Goal: Task Accomplishment & Management: Complete application form

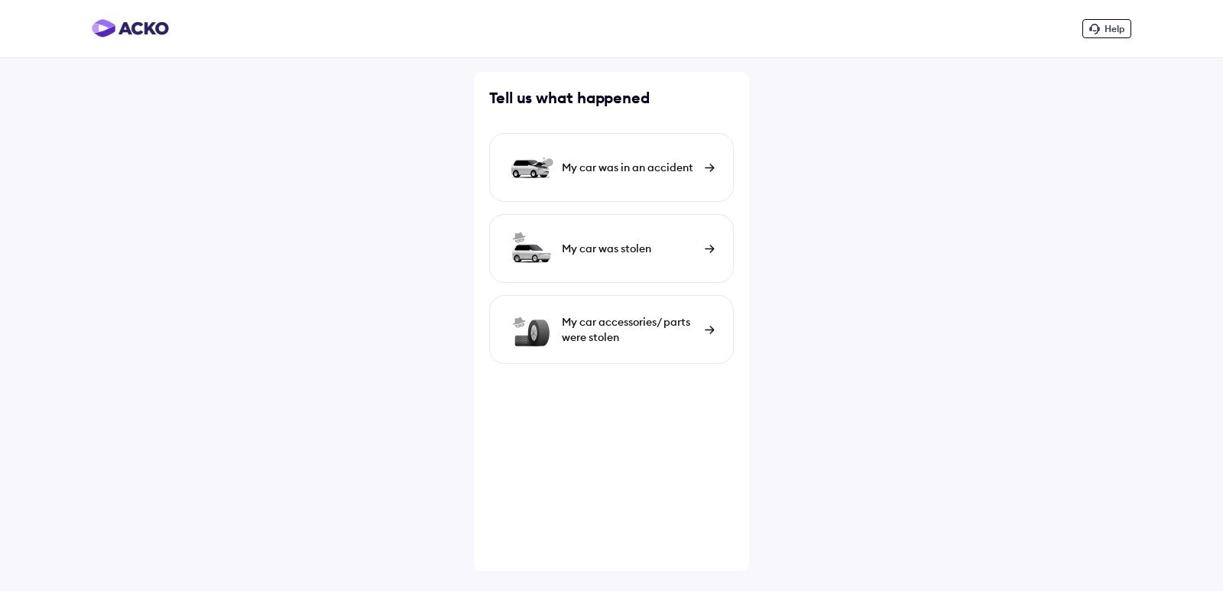
click at [621, 171] on div "My car was in an accident" at bounding box center [629, 167] width 135 height 15
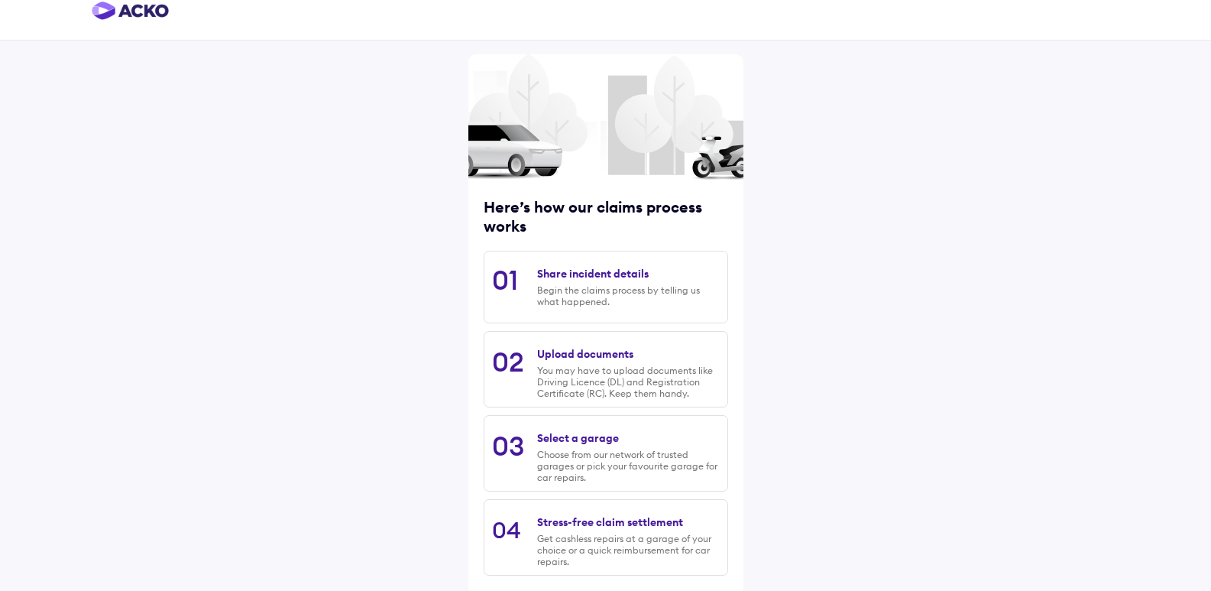
scroll to position [94, 0]
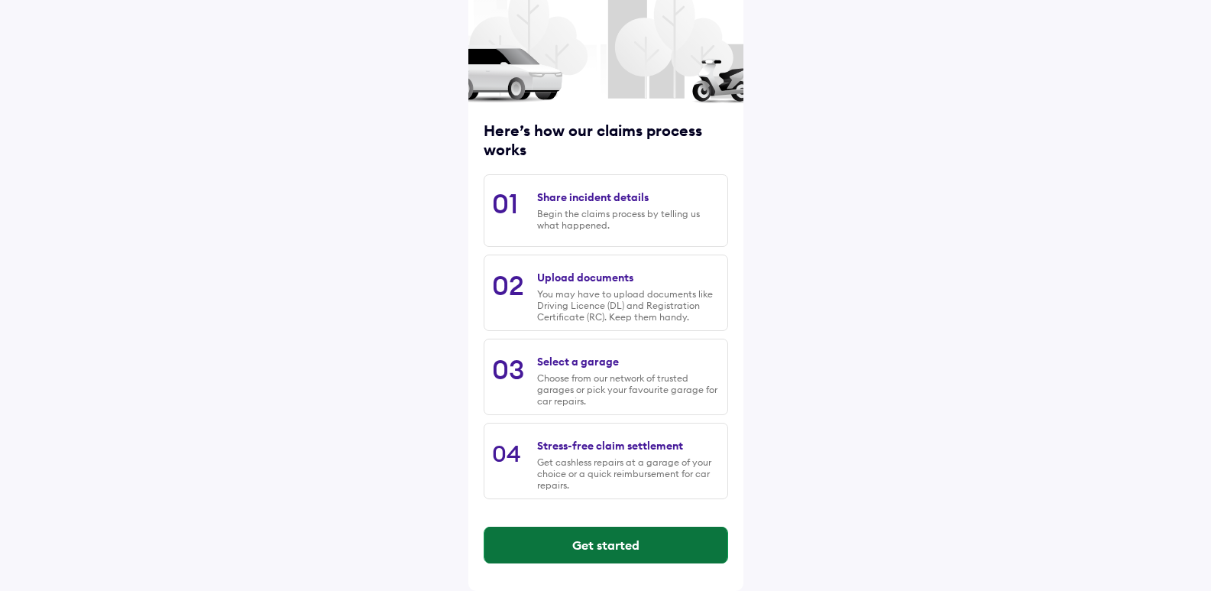
click at [631, 547] on button "Get started" at bounding box center [606, 545] width 243 height 37
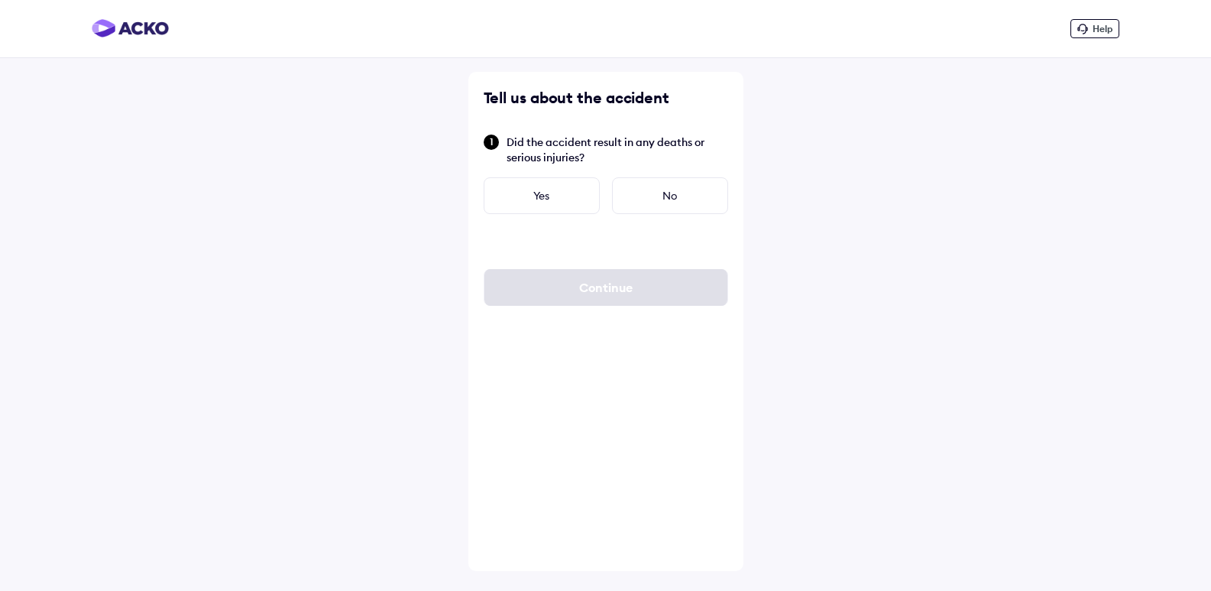
scroll to position [0, 0]
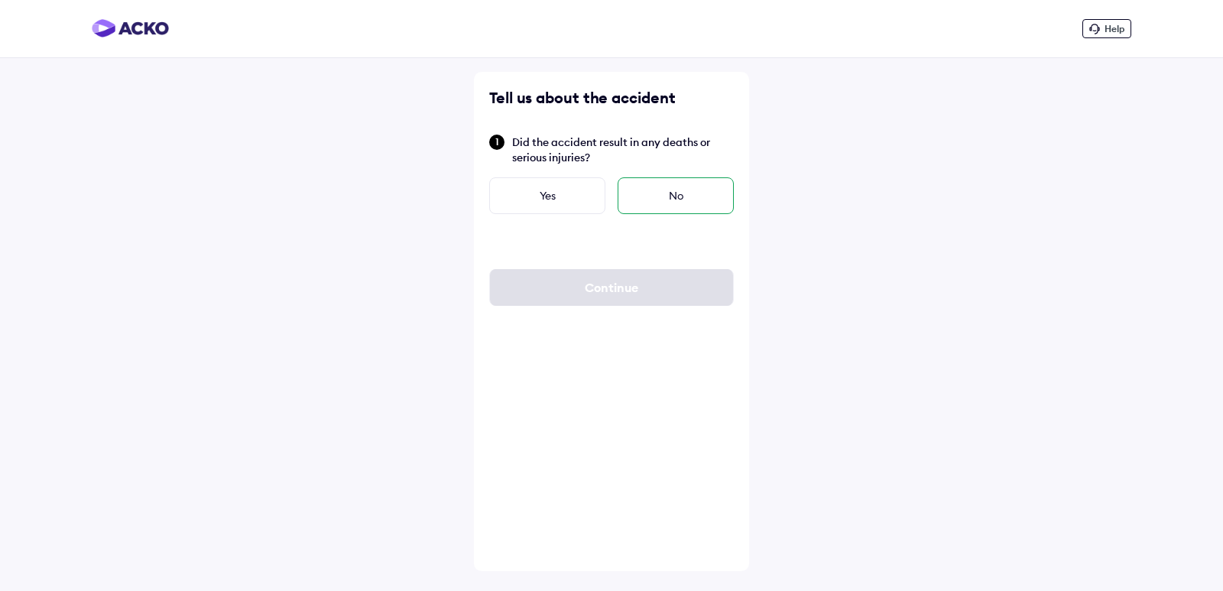
click at [686, 199] on div "No" at bounding box center [676, 195] width 116 height 37
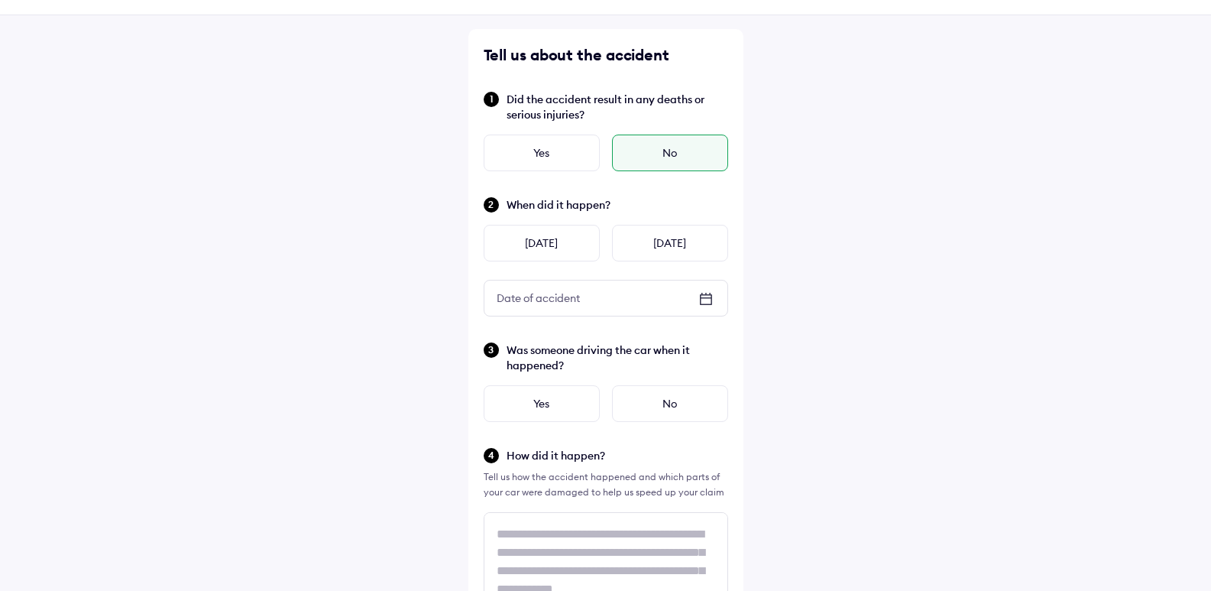
scroll to position [76, 0]
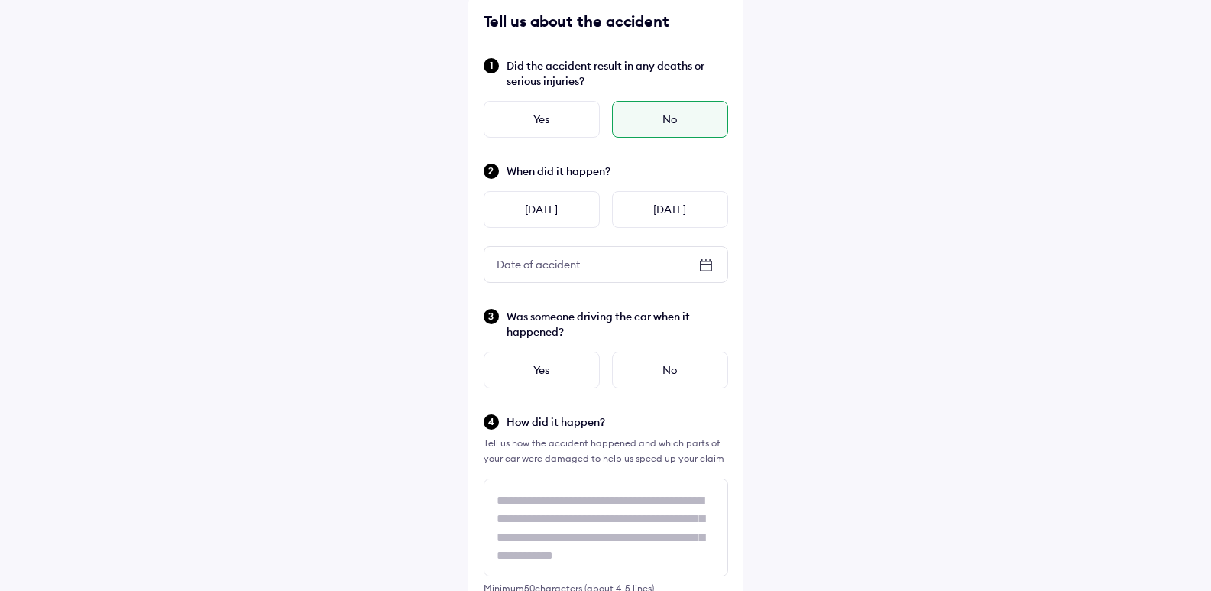
click at [901, 209] on div "Help Tell us about the accident Did the accident result in any deaths or seriou…" at bounding box center [605, 541] width 1211 height 1234
click at [1000, 222] on div "Help Tell us about the accident Did the accident result in any deaths or seriou…" at bounding box center [605, 541] width 1211 height 1234
click at [985, 233] on div "Help Tell us about the accident Did the accident result in any deaths or seriou…" at bounding box center [605, 541] width 1211 height 1234
click at [545, 210] on div "[DATE]" at bounding box center [542, 209] width 116 height 37
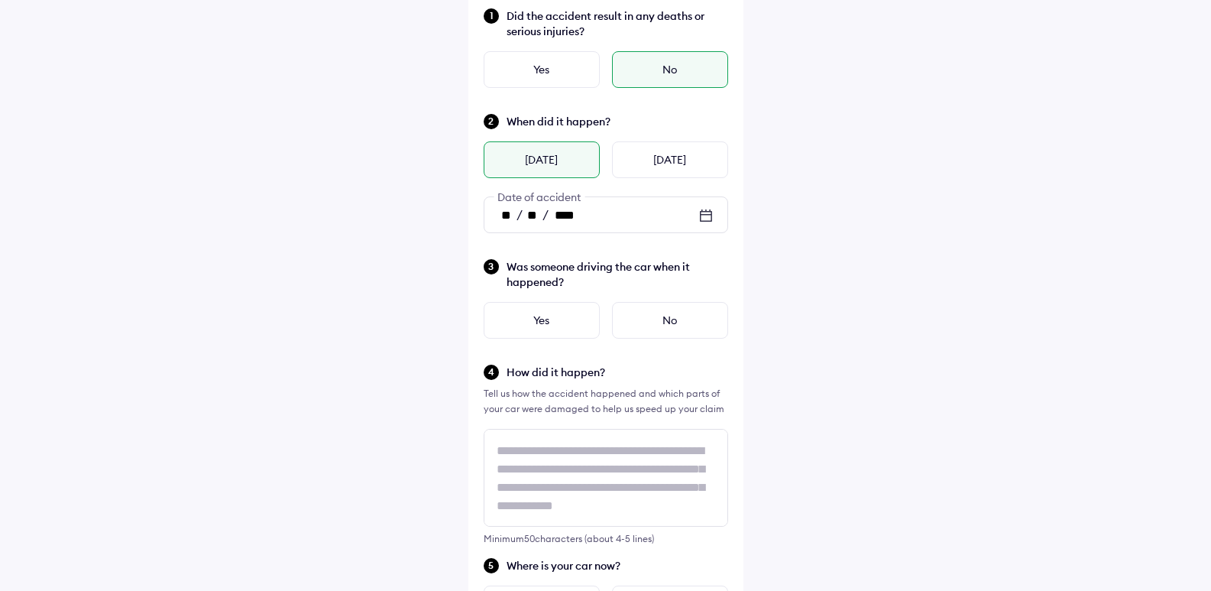
scroll to position [153, 0]
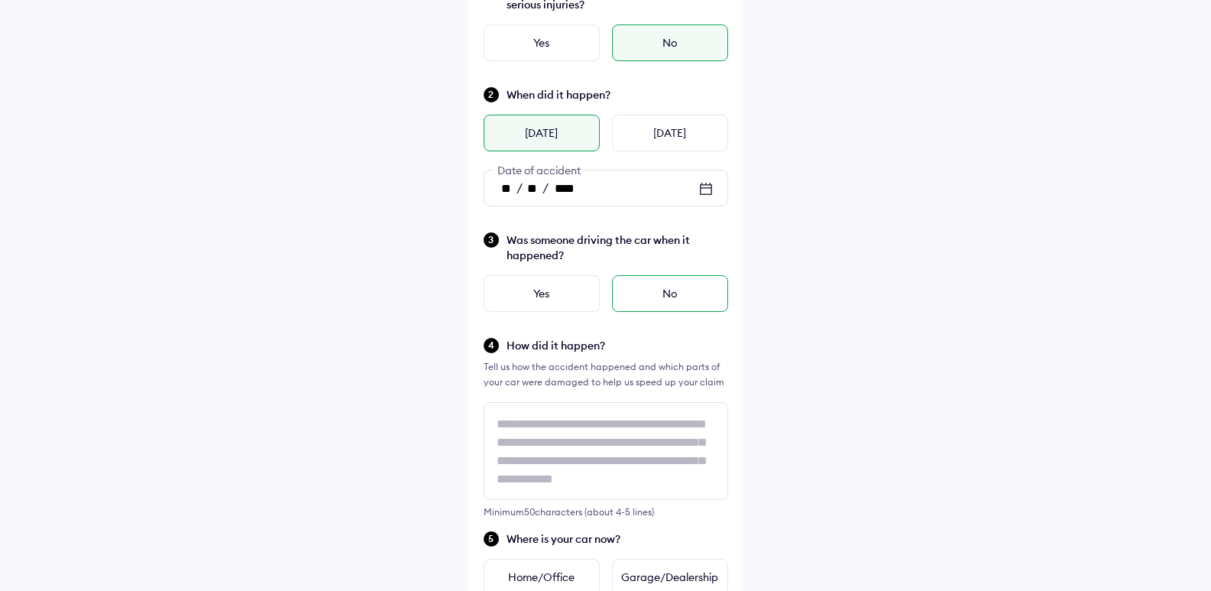
click at [659, 287] on div "No" at bounding box center [670, 293] width 116 height 37
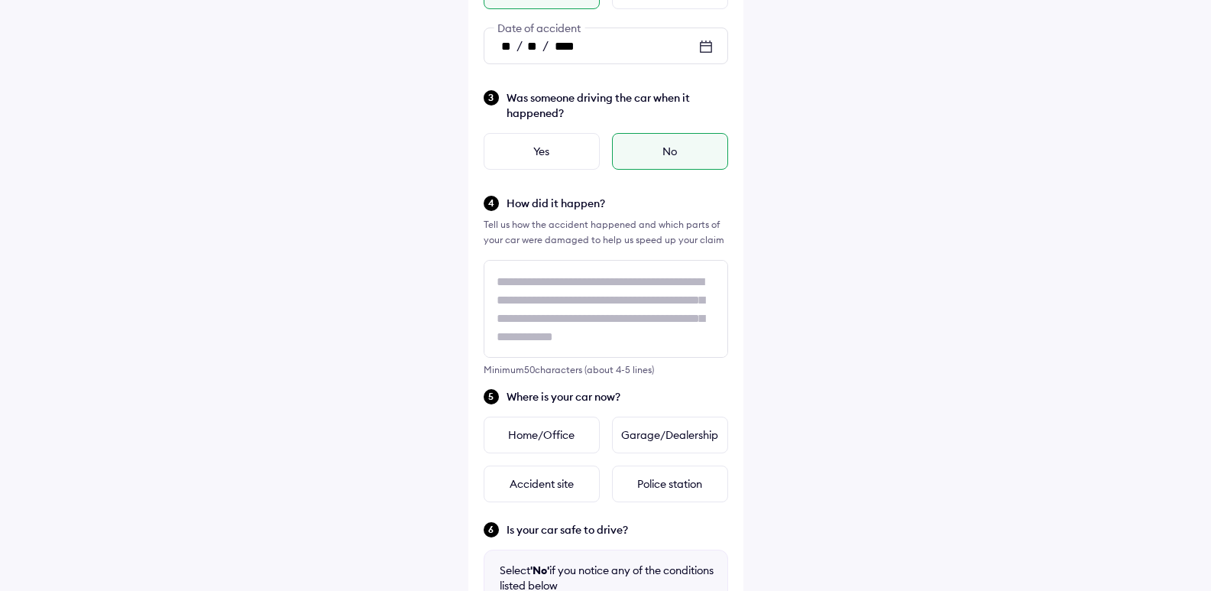
scroll to position [306, 0]
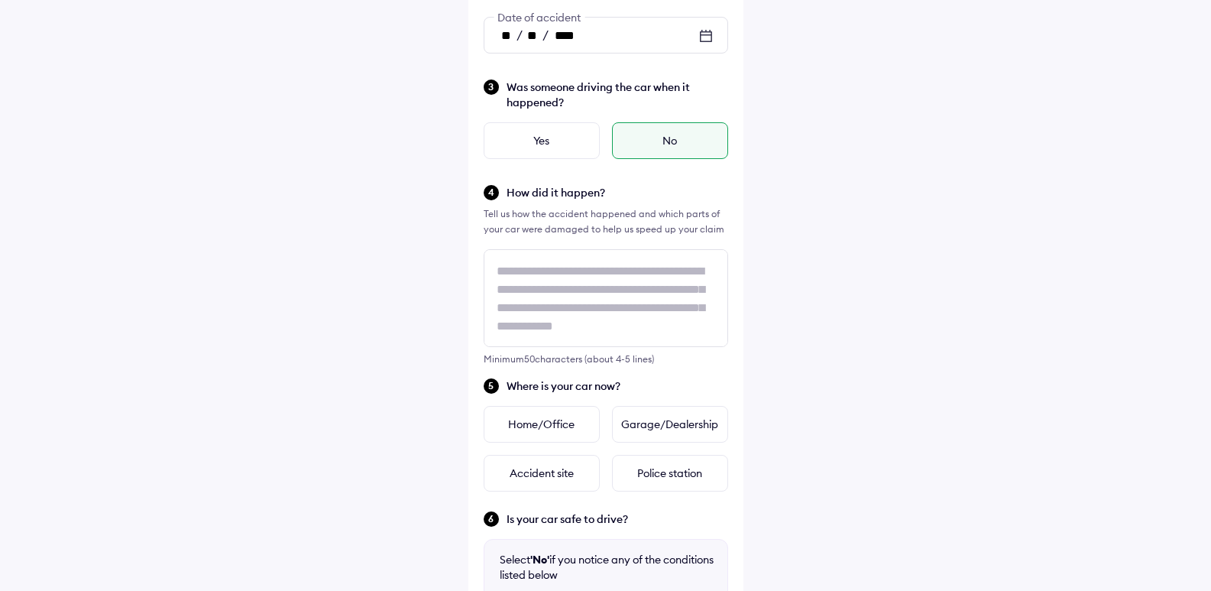
click at [652, 139] on div "No" at bounding box center [670, 140] width 116 height 37
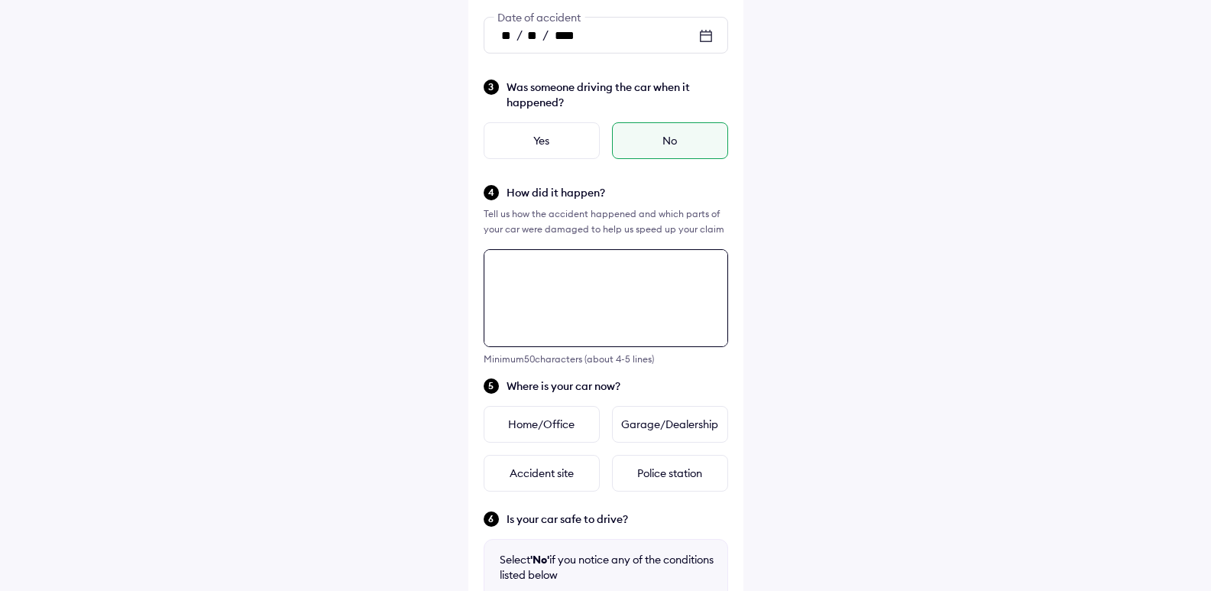
click at [544, 269] on textarea at bounding box center [606, 298] width 245 height 98
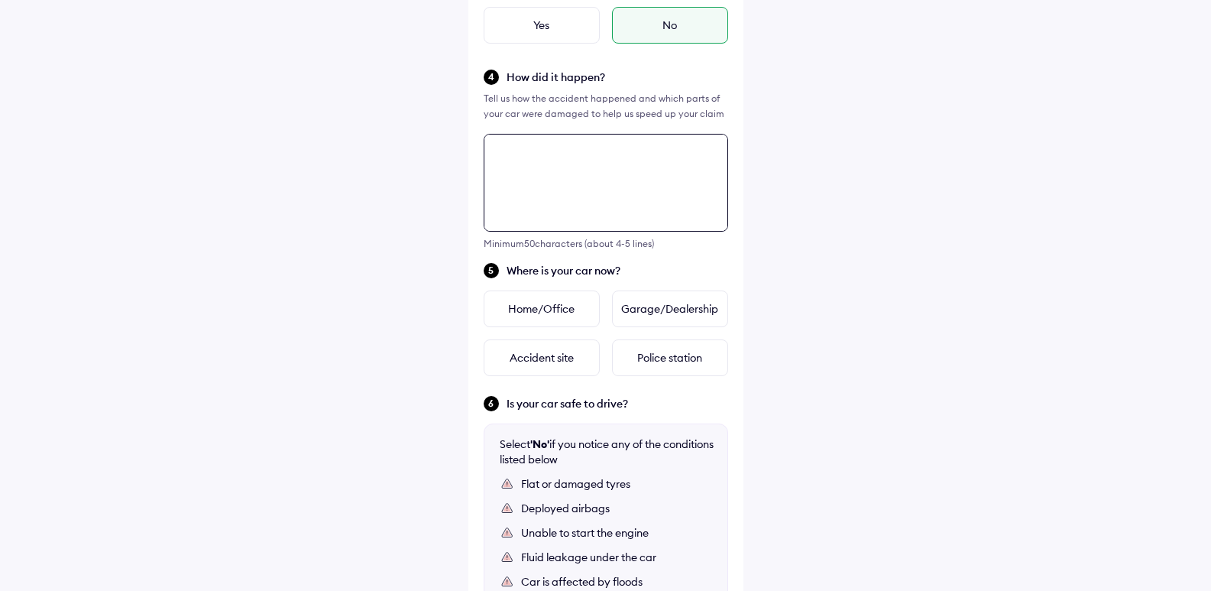
scroll to position [402, 0]
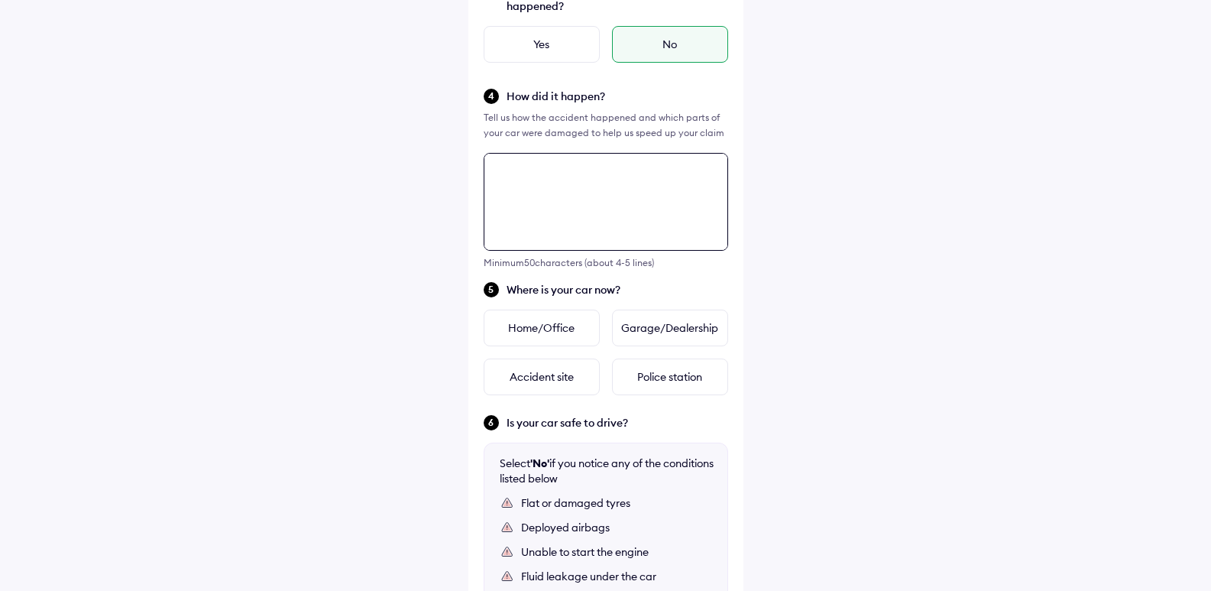
click at [544, 183] on textarea at bounding box center [606, 202] width 245 height 98
click at [543, 180] on textarea at bounding box center [606, 202] width 245 height 98
click at [557, 172] on textarea "*******" at bounding box center [606, 202] width 245 height 98
click at [571, 173] on textarea "*******" at bounding box center [606, 202] width 245 height 98
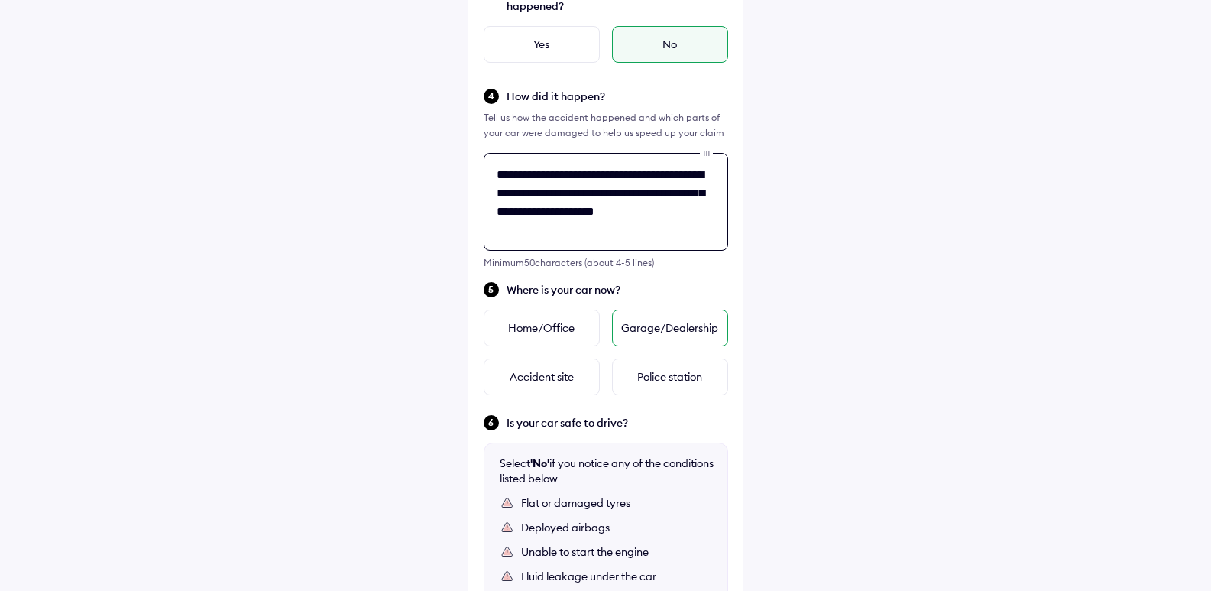
type textarea "**********"
click at [637, 337] on div "Garage/Dealership" at bounding box center [670, 328] width 116 height 37
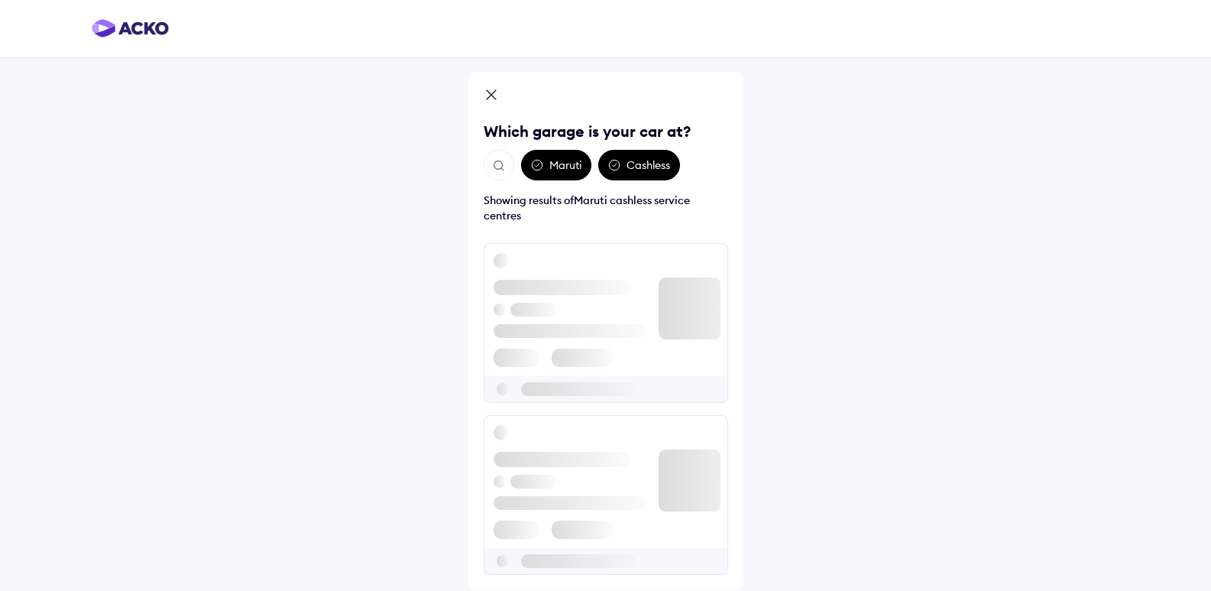
scroll to position [0, 0]
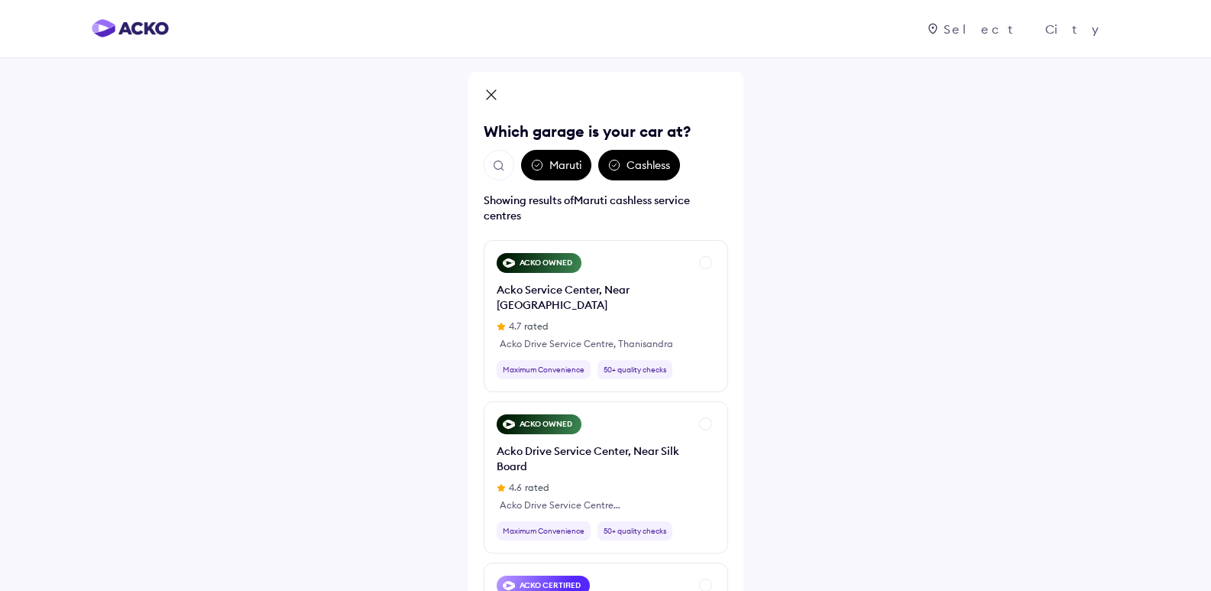
click at [634, 162] on div "Cashless" at bounding box center [639, 165] width 82 height 31
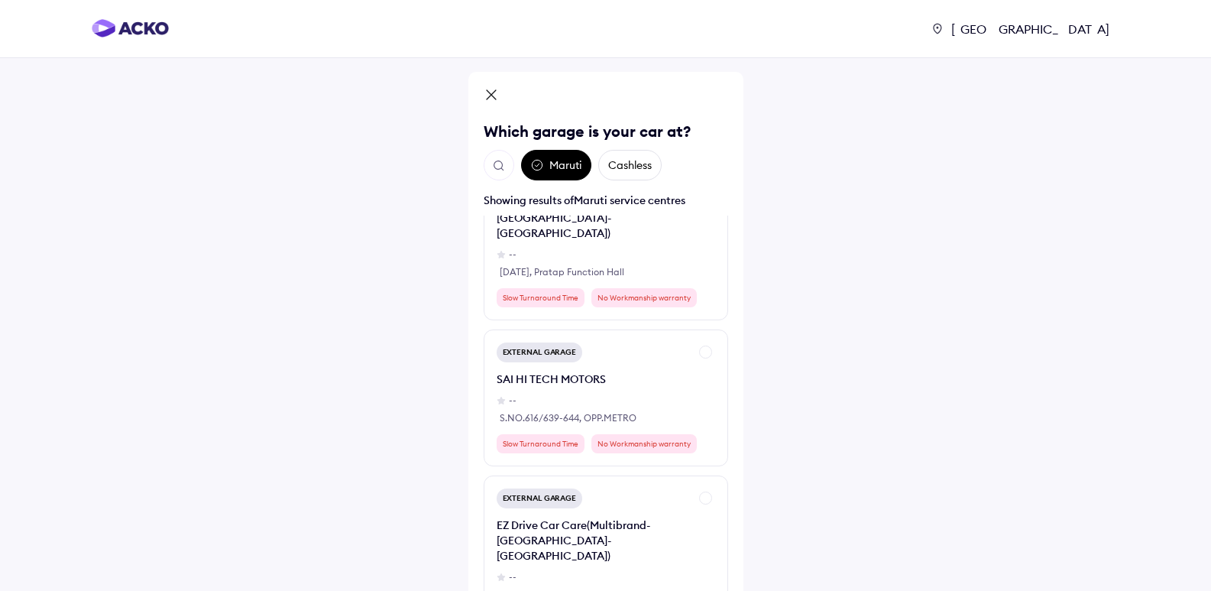
scroll to position [4051, 0]
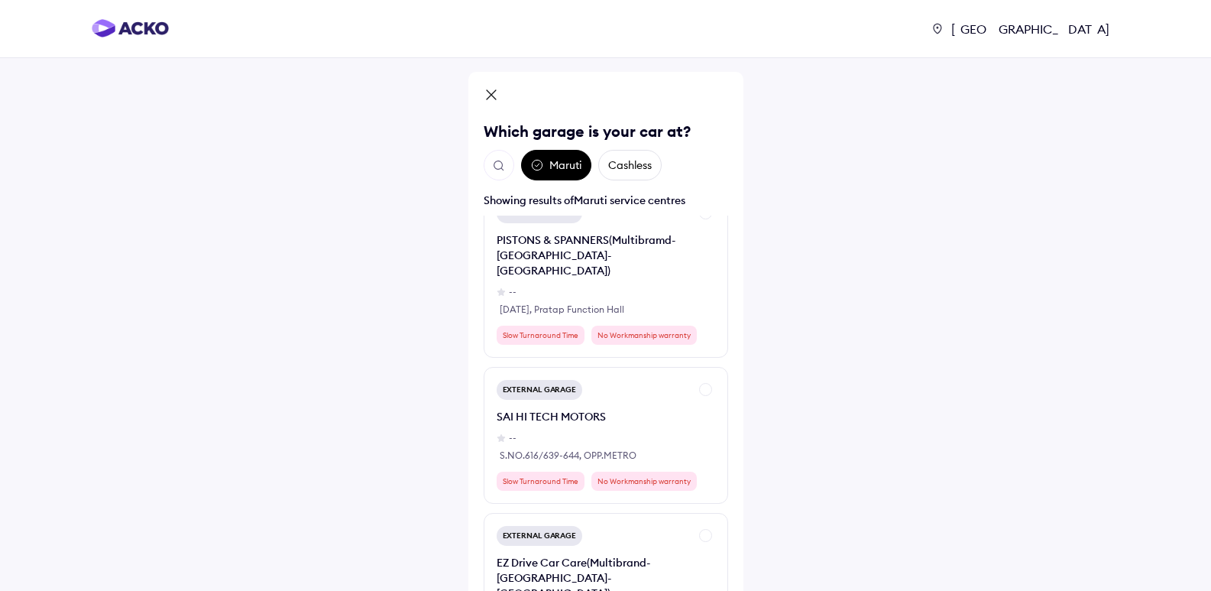
click at [498, 164] on img "Open search" at bounding box center [499, 166] width 14 height 14
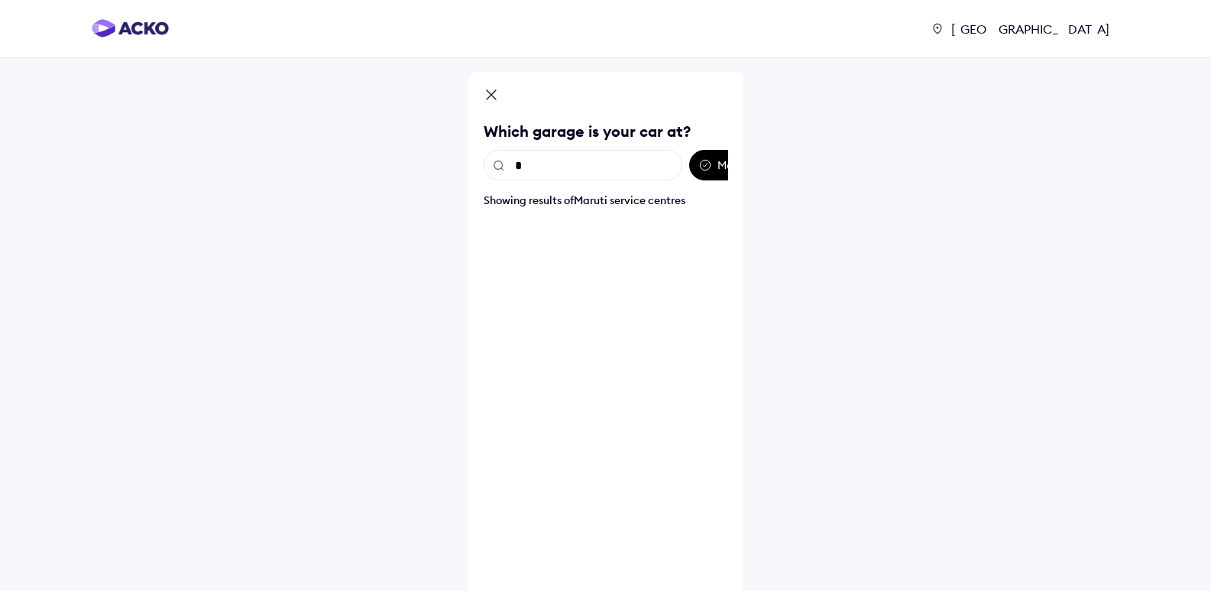
scroll to position [0, 0]
type input "*"
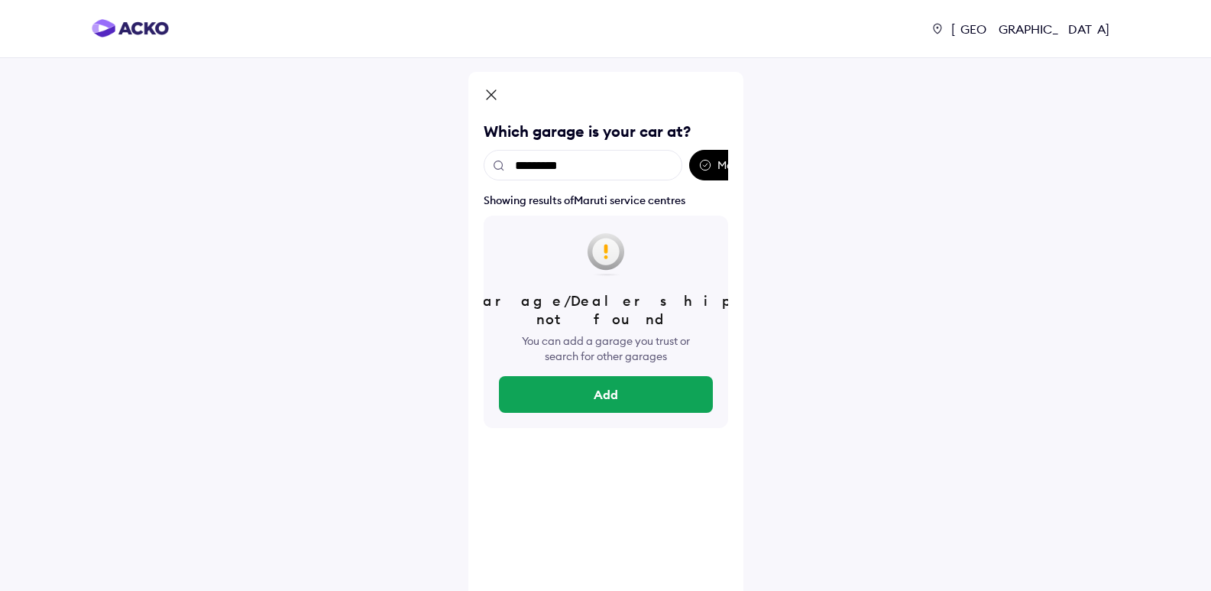
type input "**********"
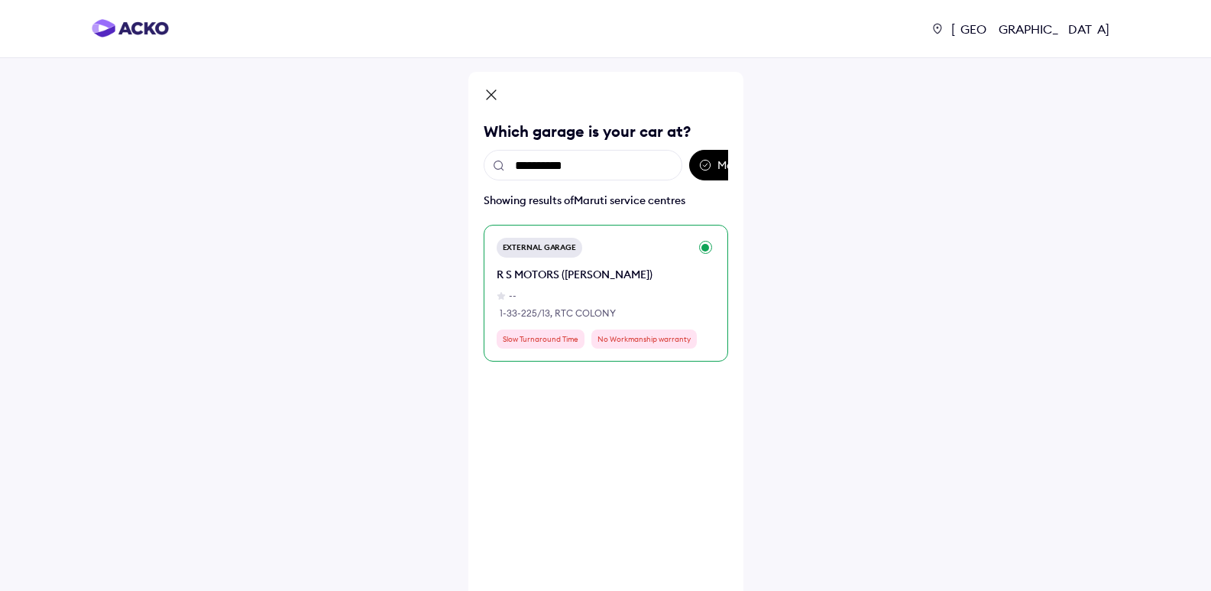
click at [584, 287] on div "R S MOTORS ([PERSON_NAME]) -- 1-33-225/13, RTC COLONY" at bounding box center [575, 294] width 156 height 54
click at [578, 301] on div "--" at bounding box center [575, 296] width 156 height 14
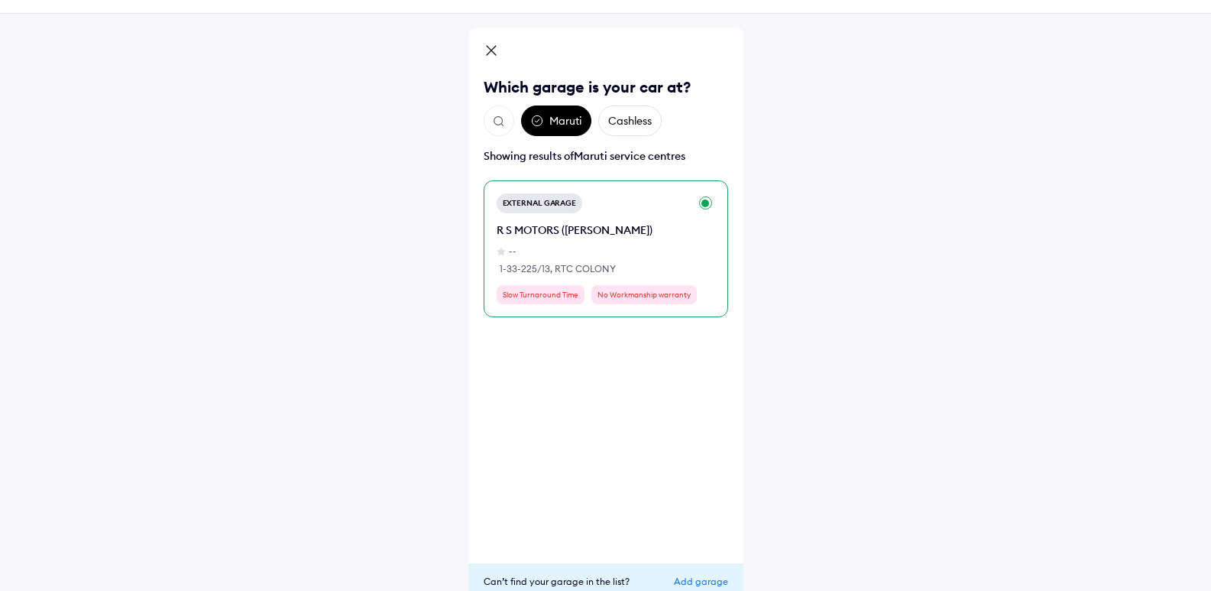
scroll to position [112, 0]
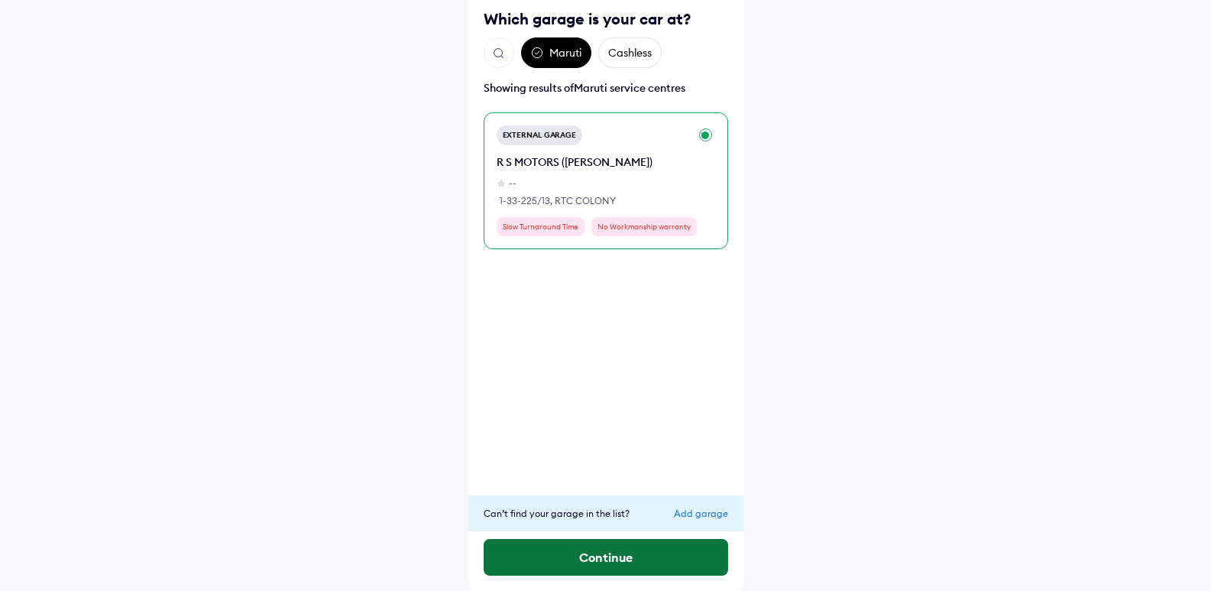
click at [615, 548] on button "Continue" at bounding box center [606, 557] width 245 height 37
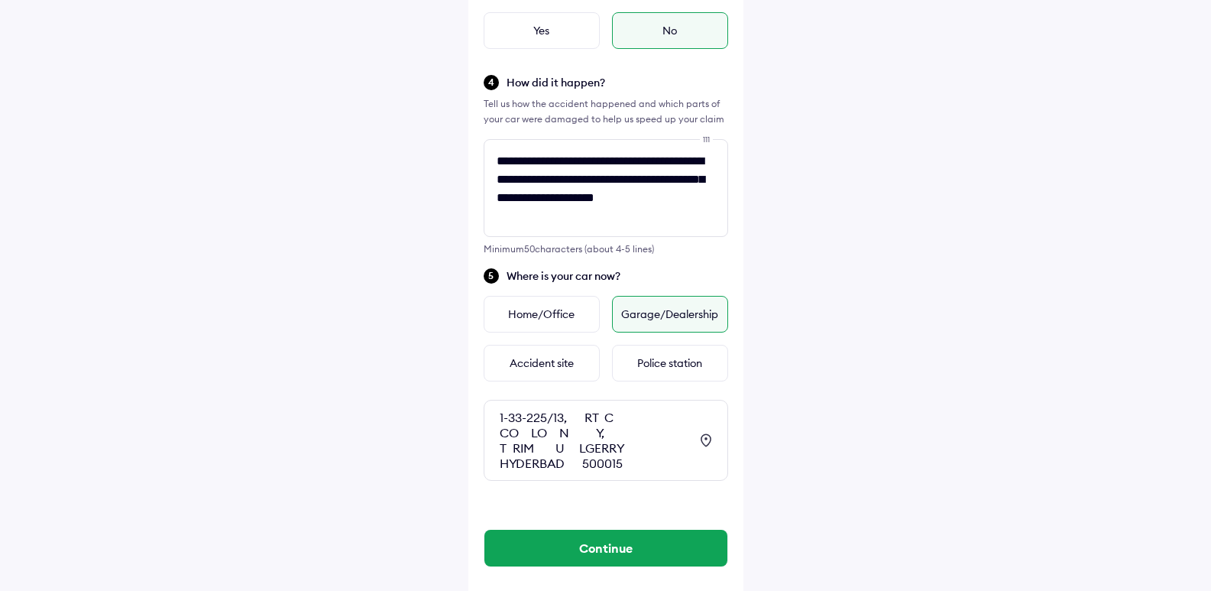
scroll to position [422, 0]
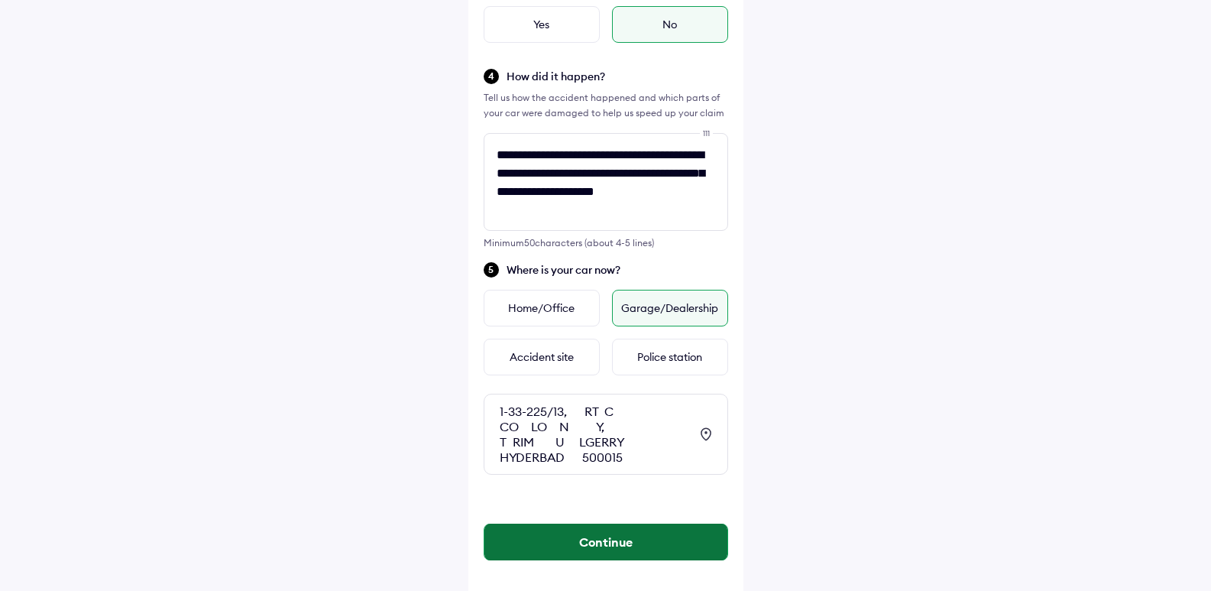
click at [618, 527] on button "Continue" at bounding box center [606, 542] width 243 height 37
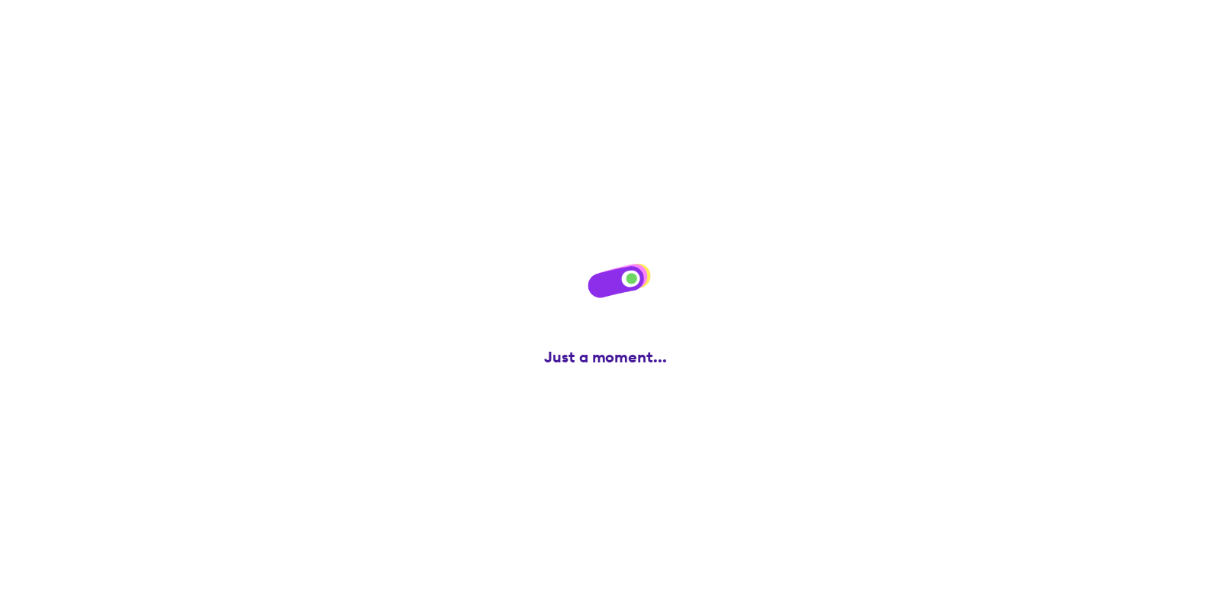
scroll to position [0, 0]
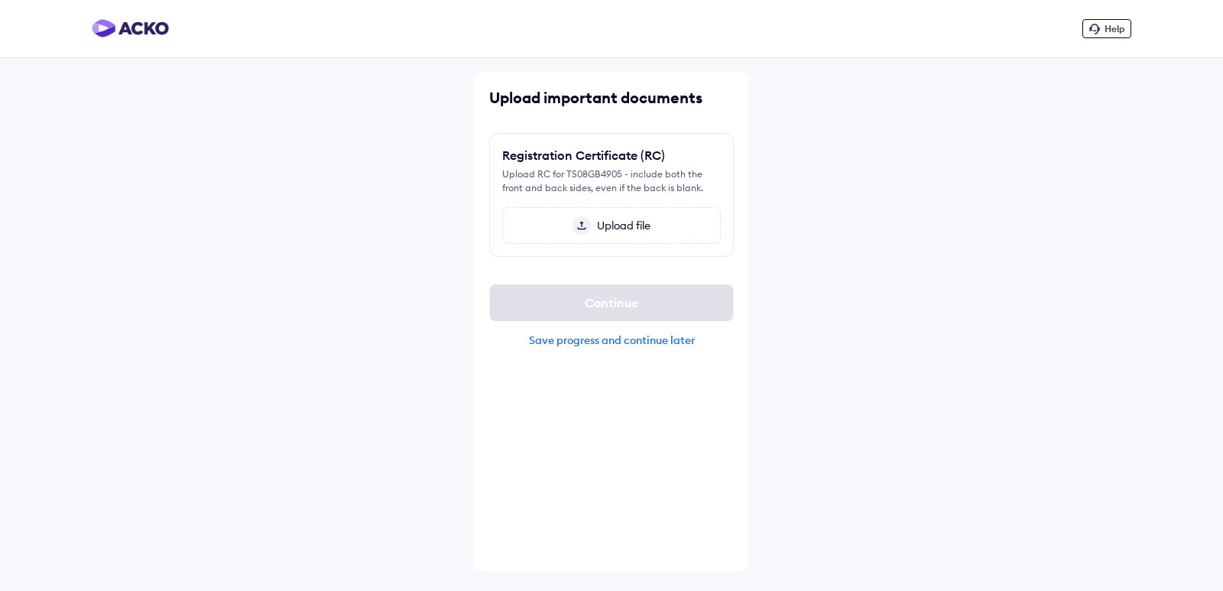
click at [611, 230] on span "Upload file" at bounding box center [621, 226] width 60 height 14
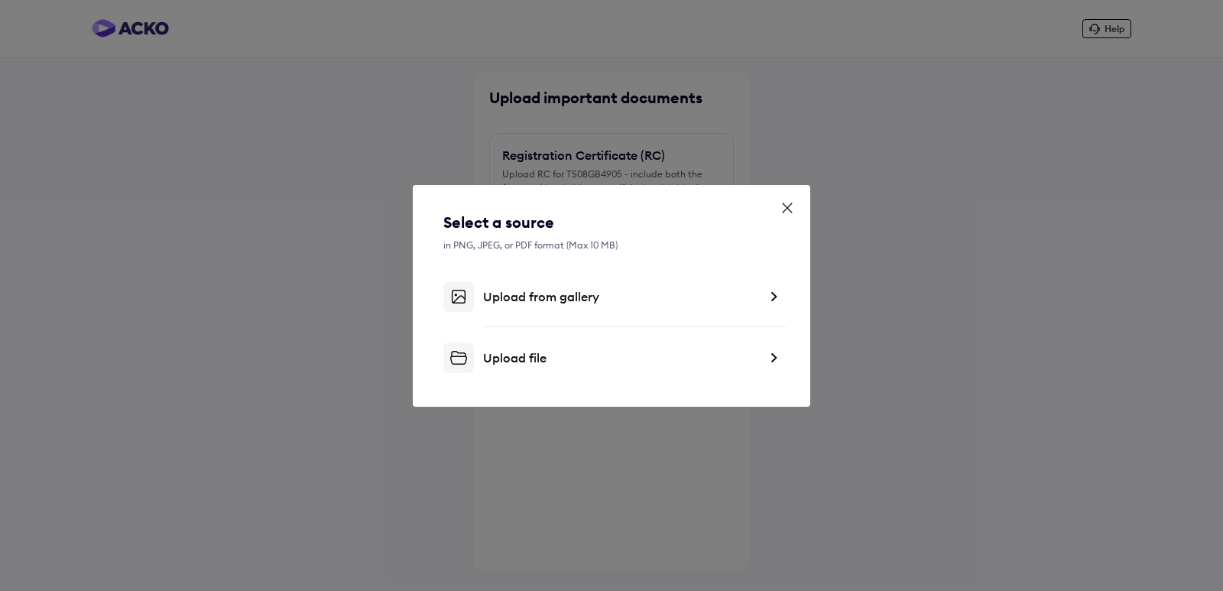
click at [557, 300] on div "Upload from gallery" at bounding box center [620, 296] width 275 height 15
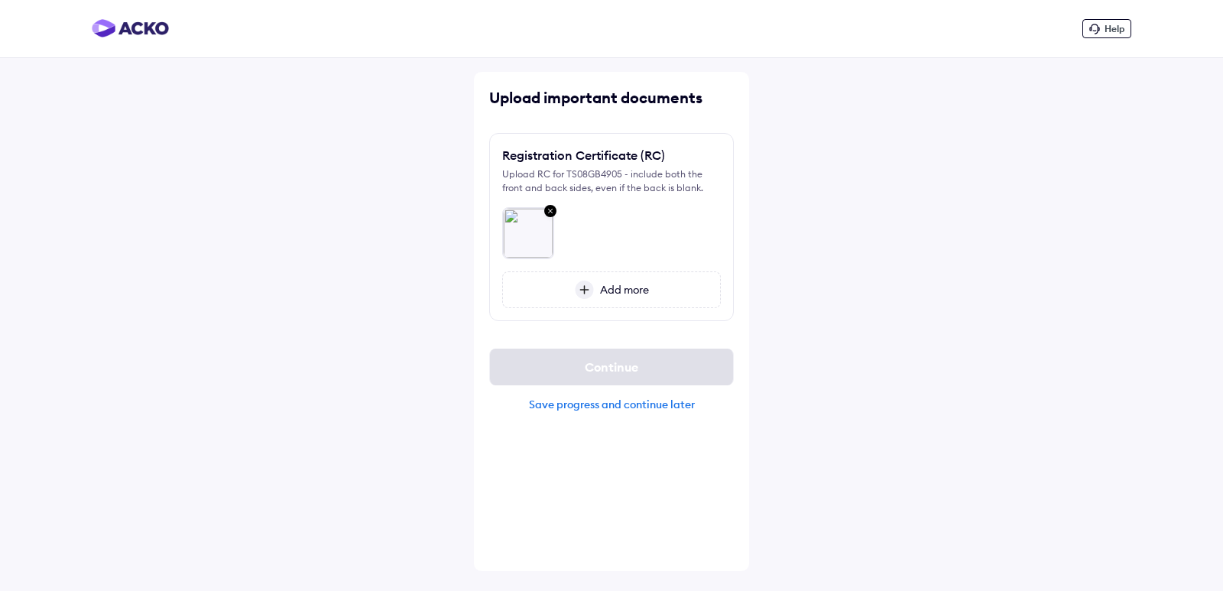
click at [546, 208] on img at bounding box center [550, 212] width 18 height 20
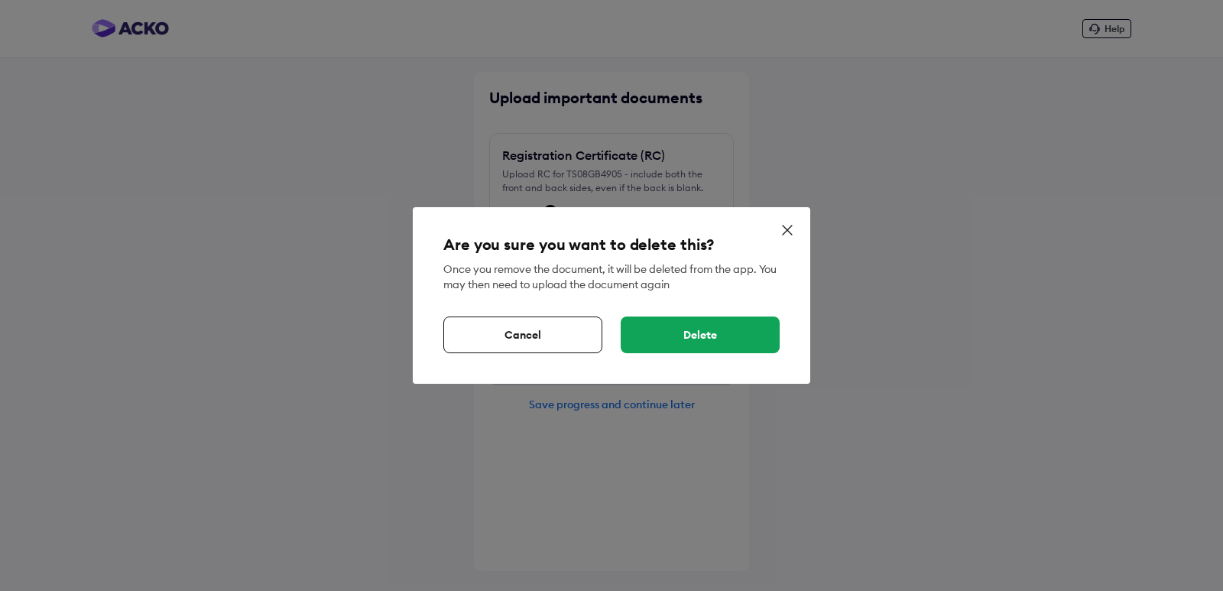
click at [678, 330] on div "Delete" at bounding box center [700, 334] width 159 height 37
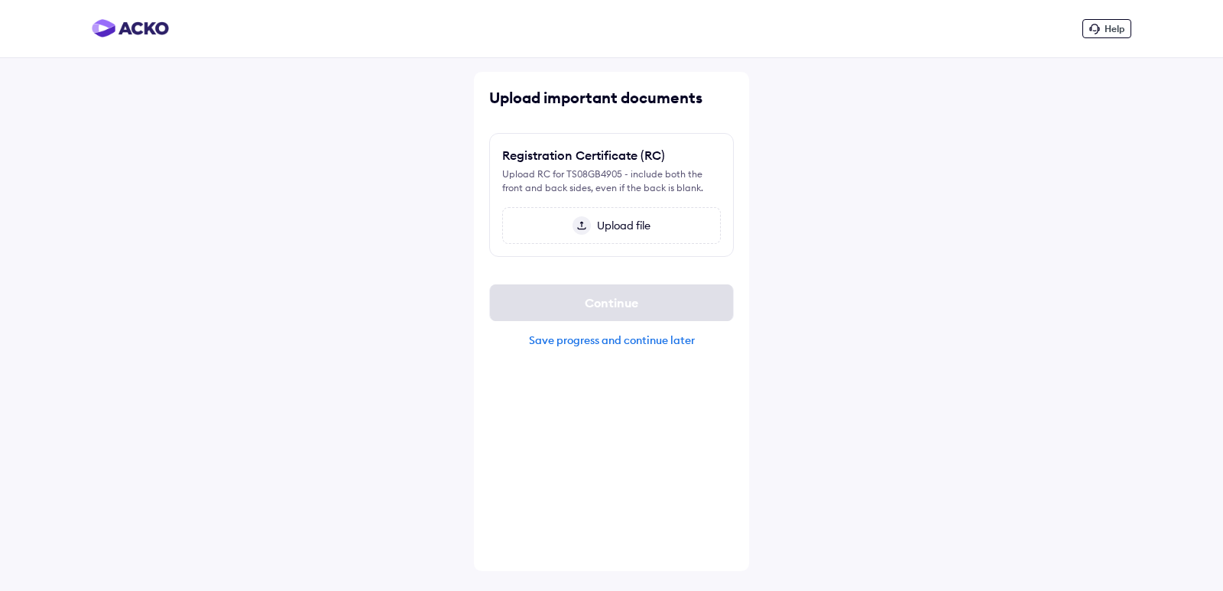
click at [621, 225] on span "Upload file" at bounding box center [621, 226] width 60 height 14
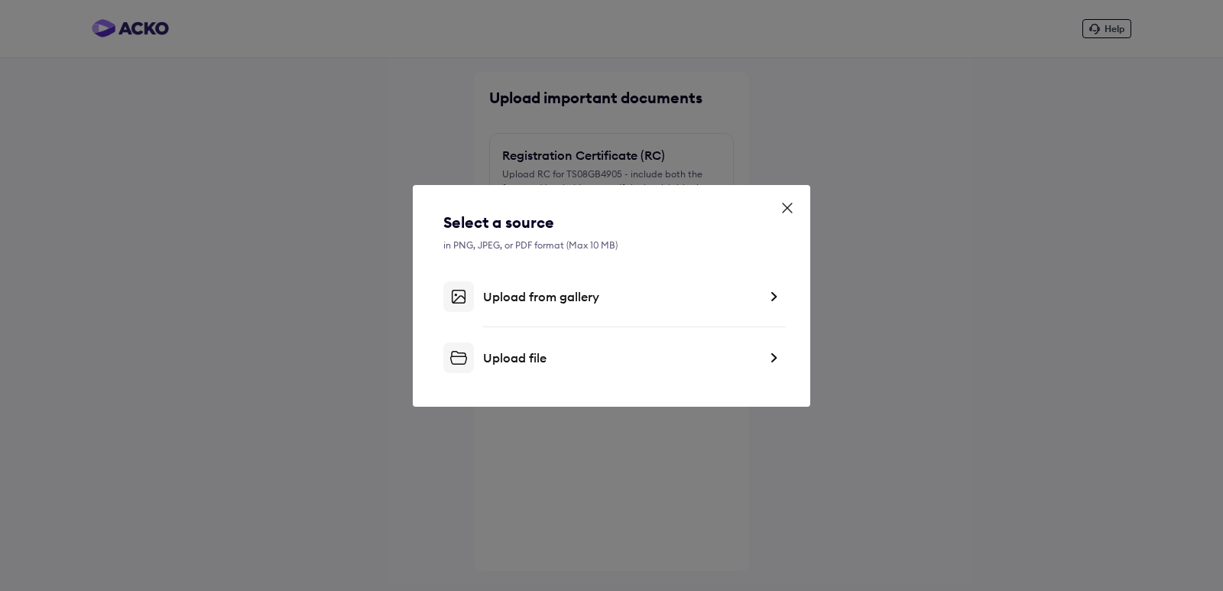
click at [550, 356] on div "Upload file" at bounding box center [620, 357] width 275 height 15
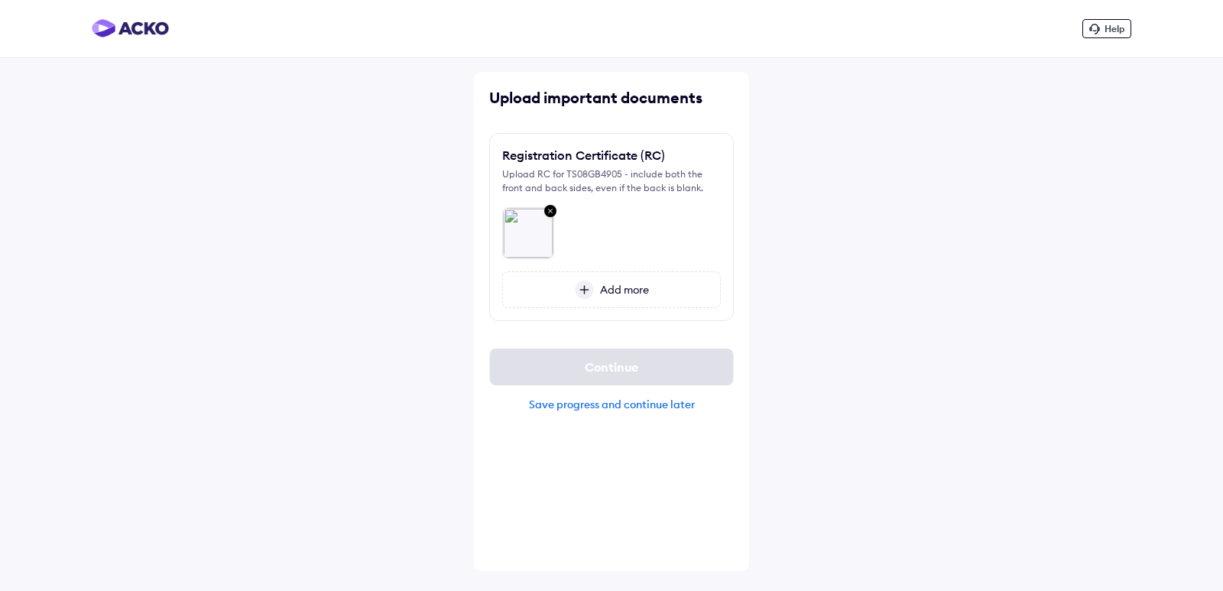
click at [524, 231] on img at bounding box center [528, 233] width 50 height 50
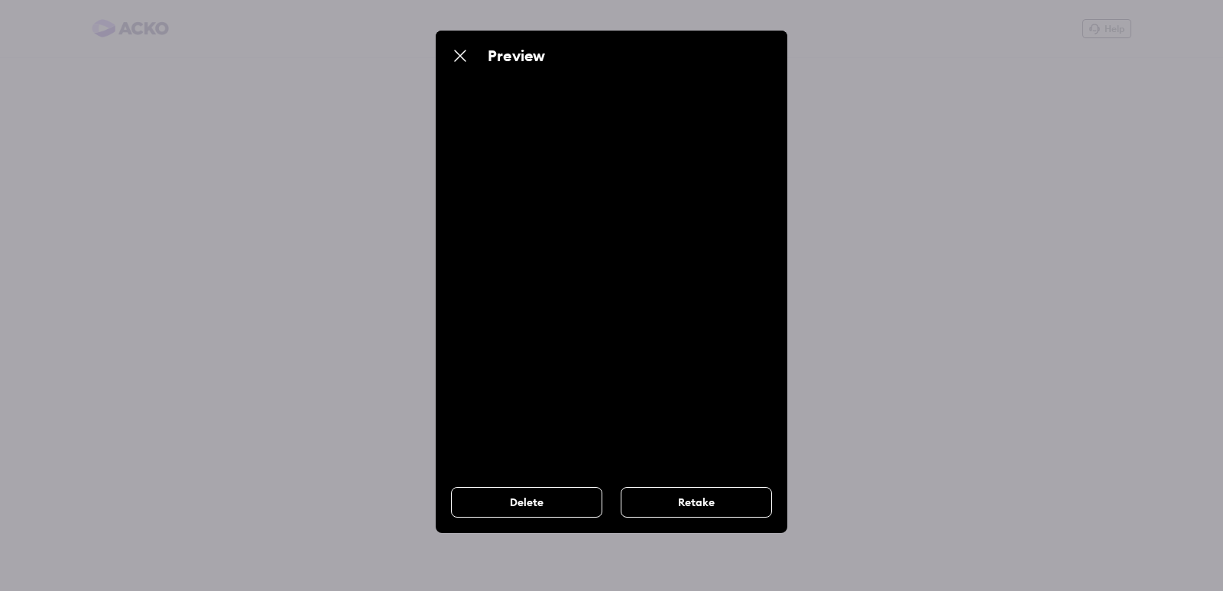
click at [460, 58] on img at bounding box center [460, 56] width 18 height 18
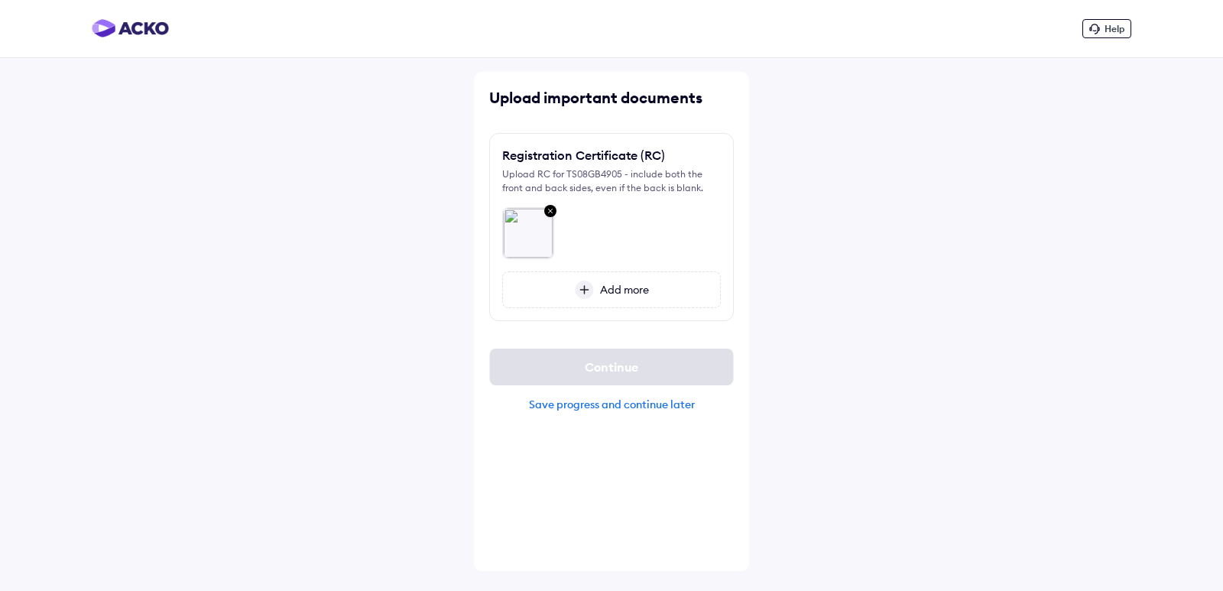
click at [524, 229] on img at bounding box center [528, 233] width 50 height 50
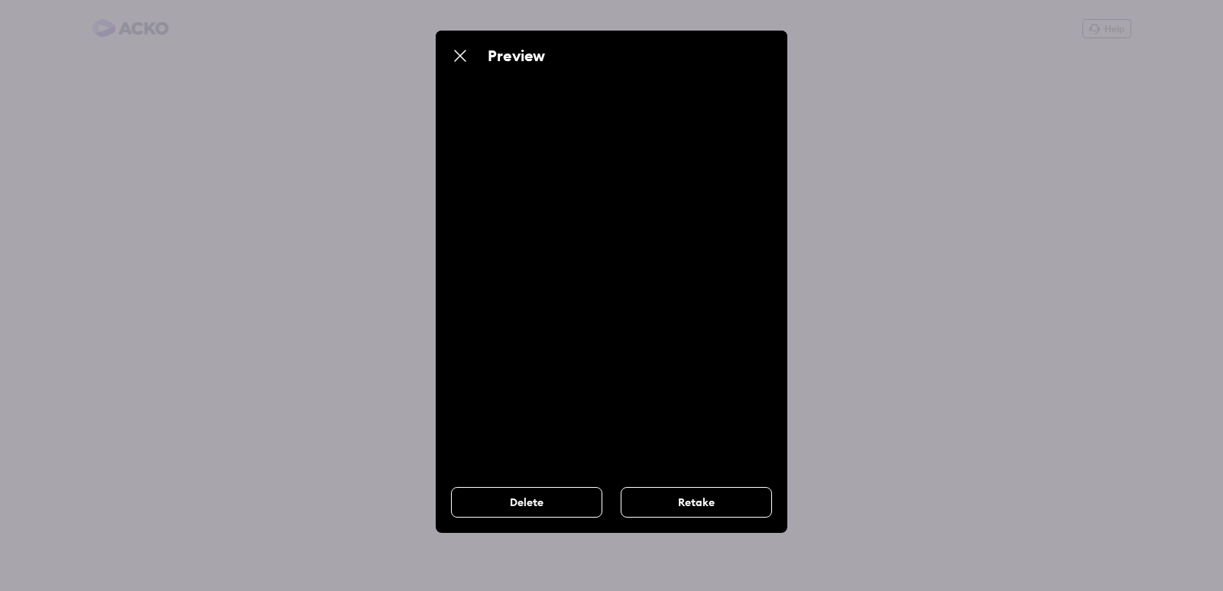
click at [460, 60] on img at bounding box center [460, 56] width 18 height 18
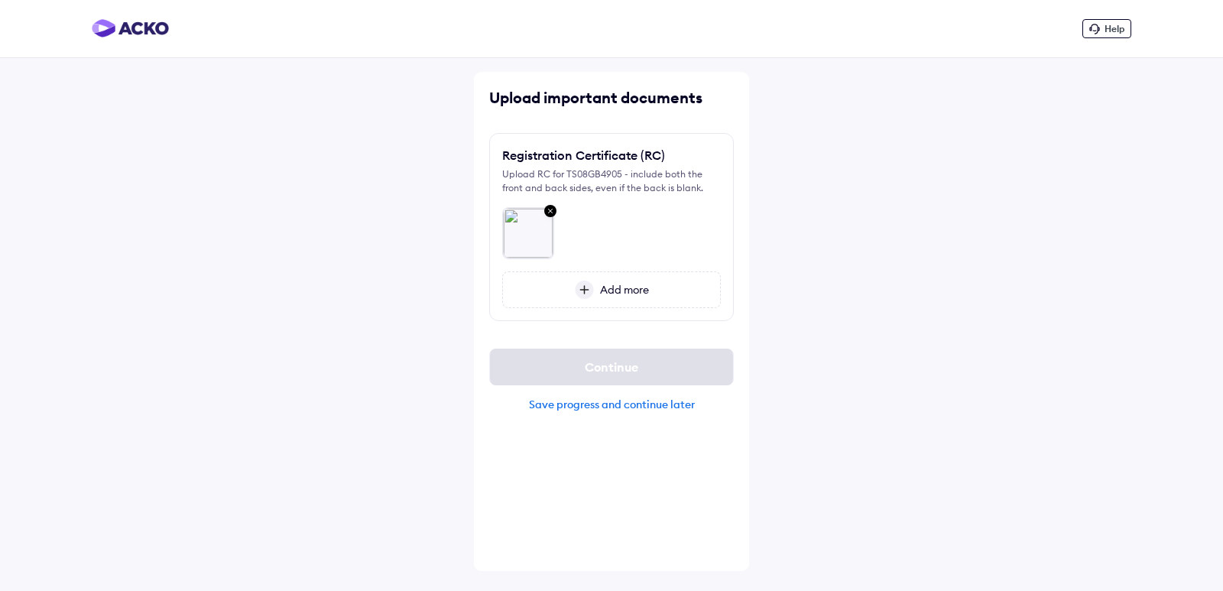
click at [619, 285] on span "Add more" at bounding box center [621, 290] width 55 height 14
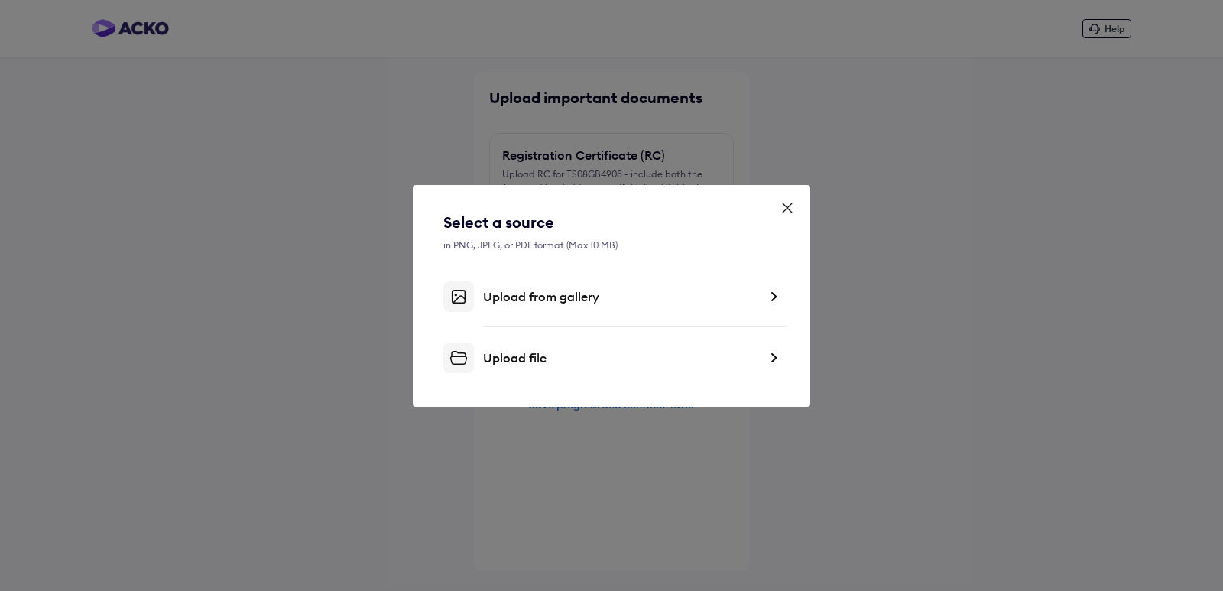
click at [589, 352] on div "Upload file" at bounding box center [620, 357] width 275 height 15
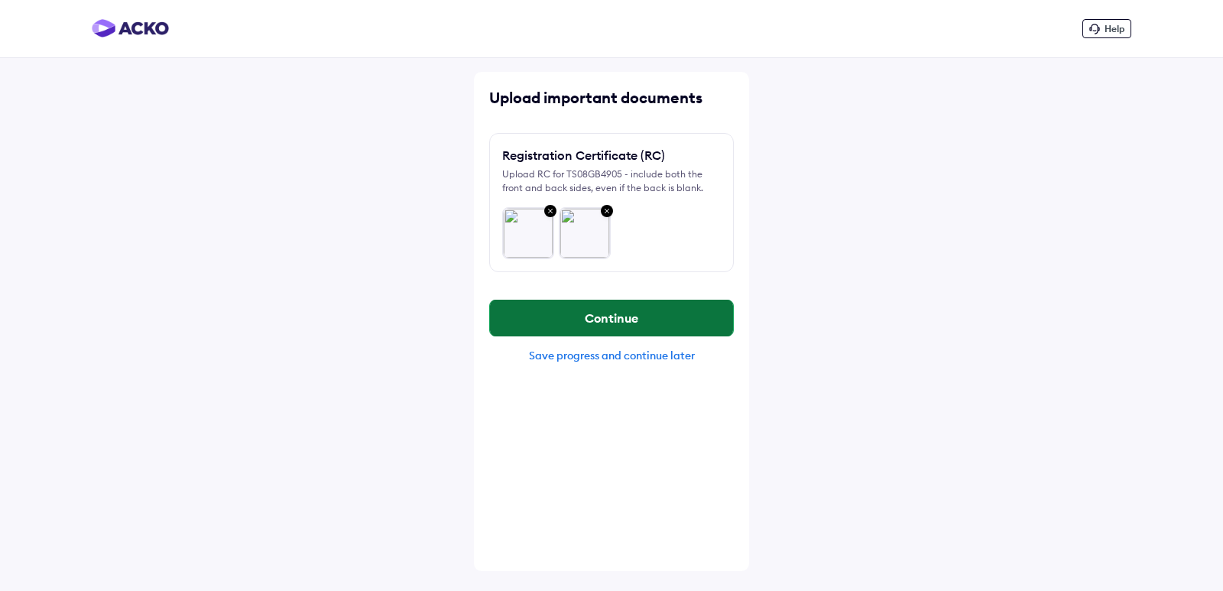
click at [631, 324] on button "Continue" at bounding box center [611, 318] width 243 height 37
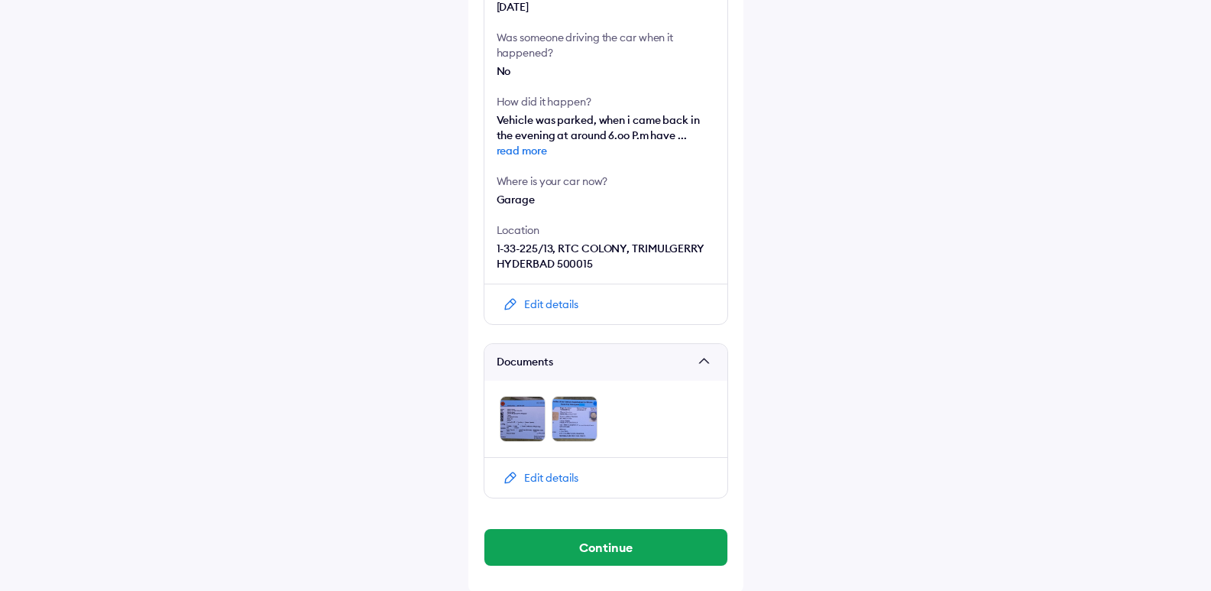
scroll to position [445, 0]
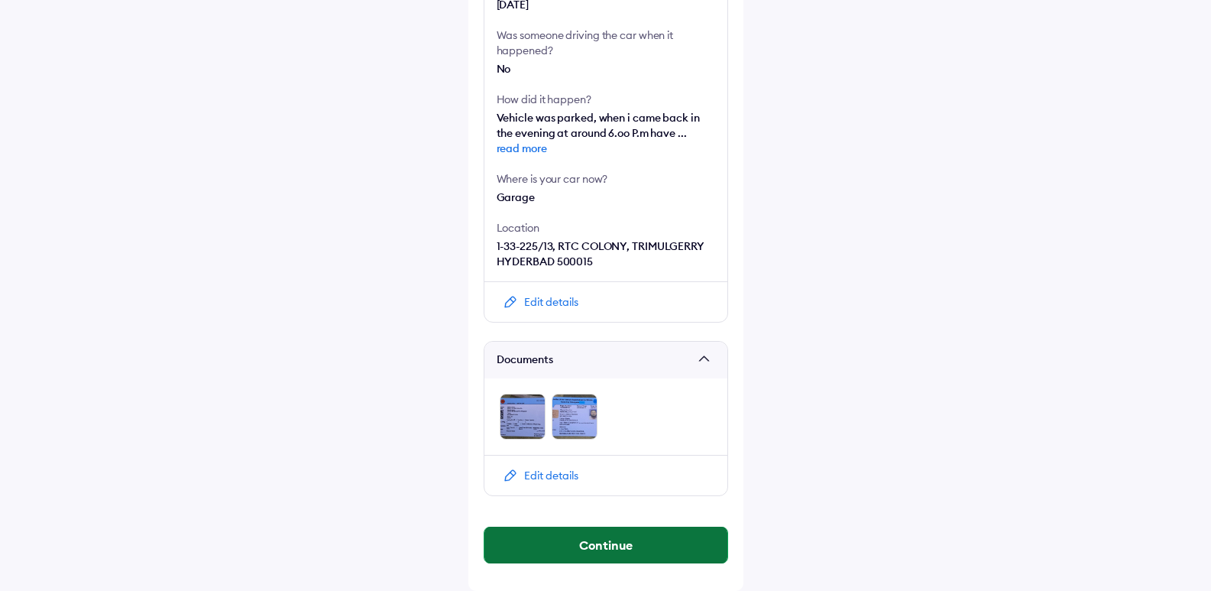
click at [621, 539] on button "Continue" at bounding box center [606, 545] width 243 height 37
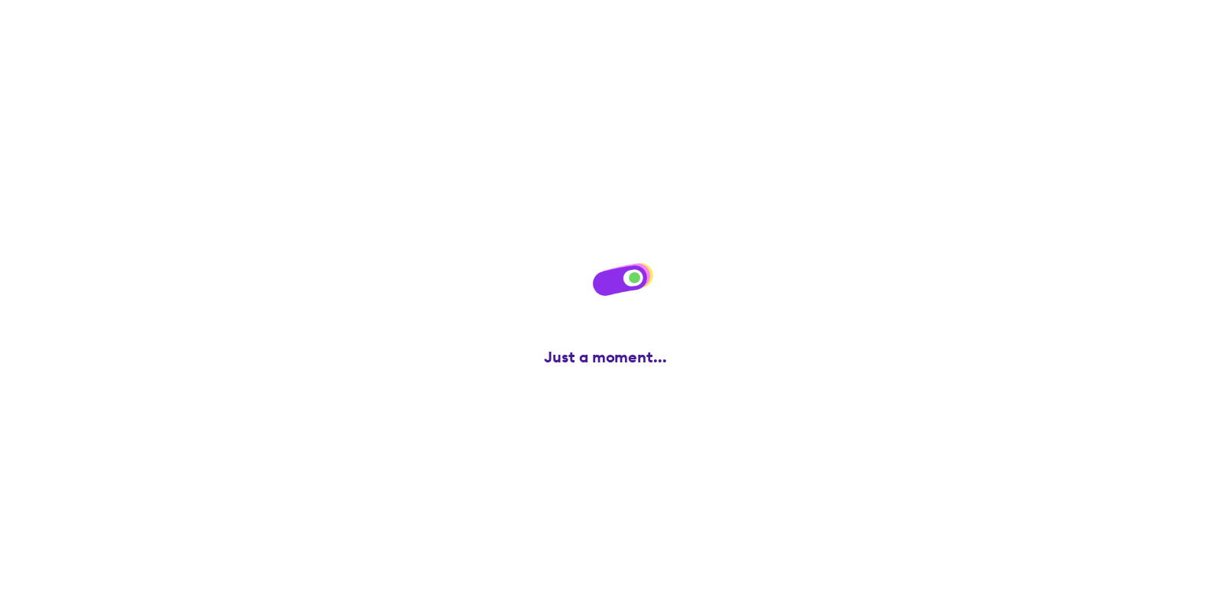
scroll to position [0, 0]
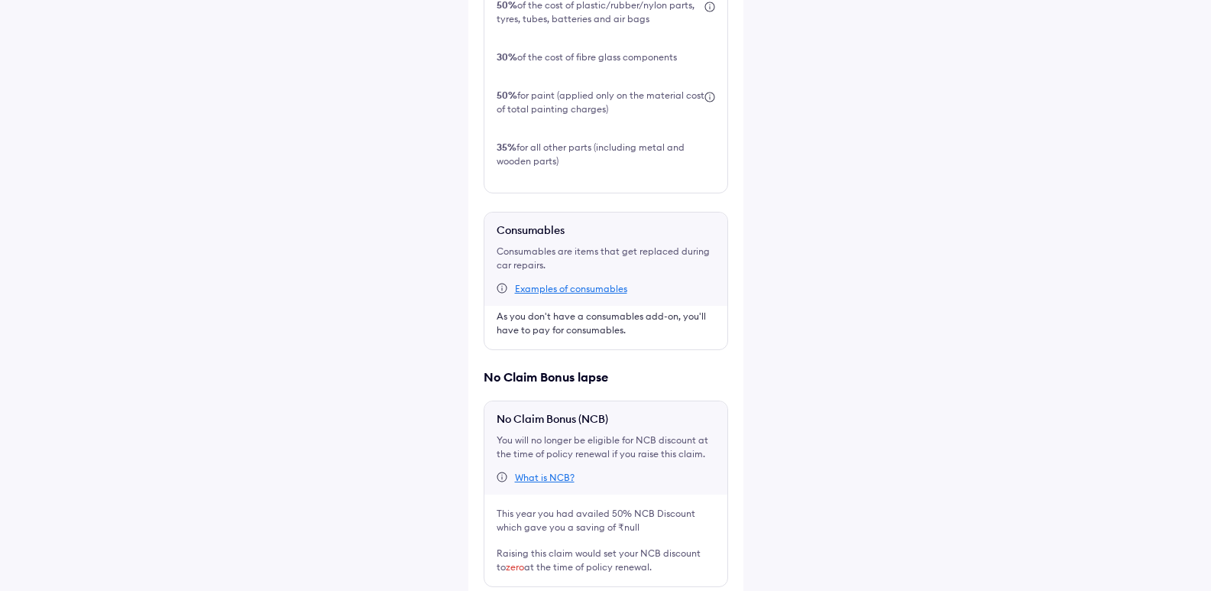
scroll to position [643, 0]
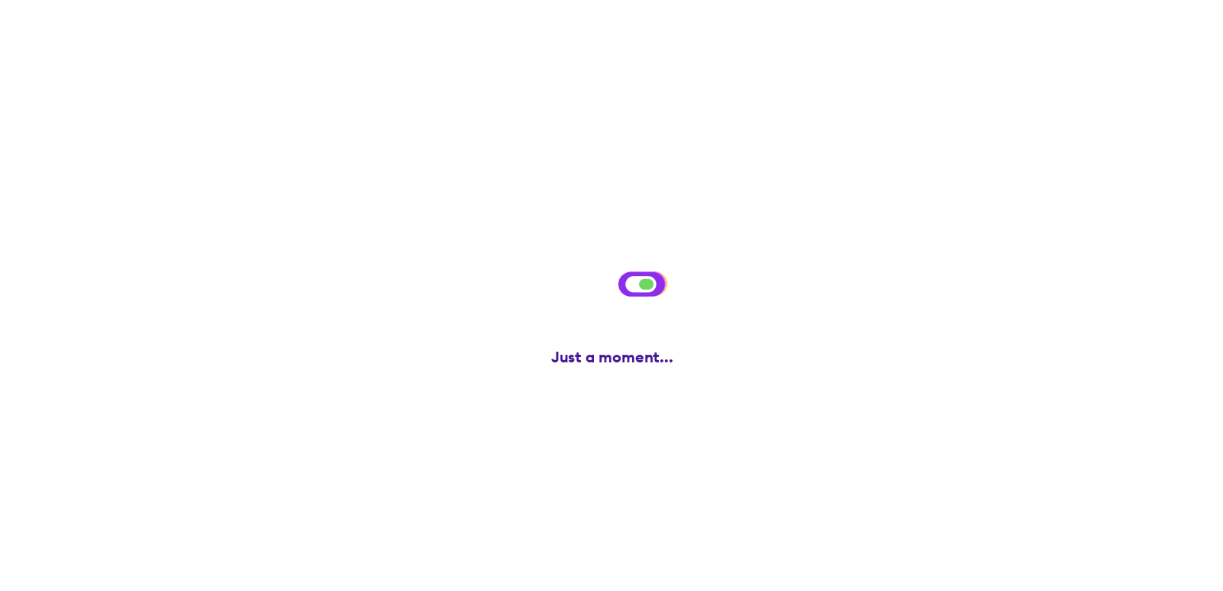
scroll to position [0, 0]
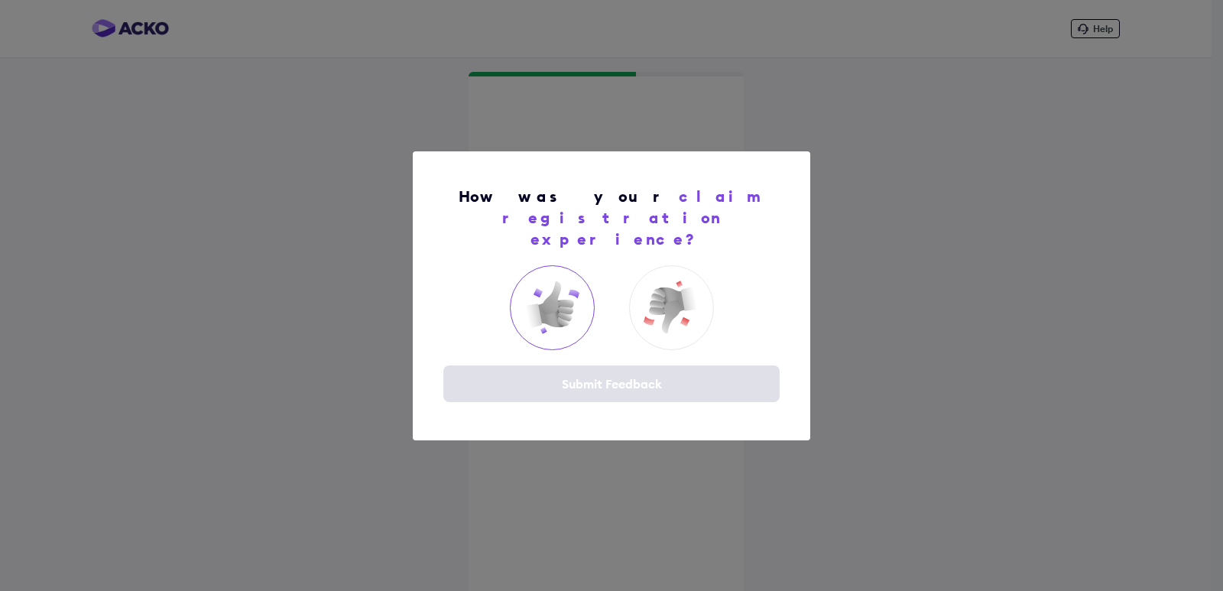
click at [563, 280] on img at bounding box center [551, 307] width 61 height 61
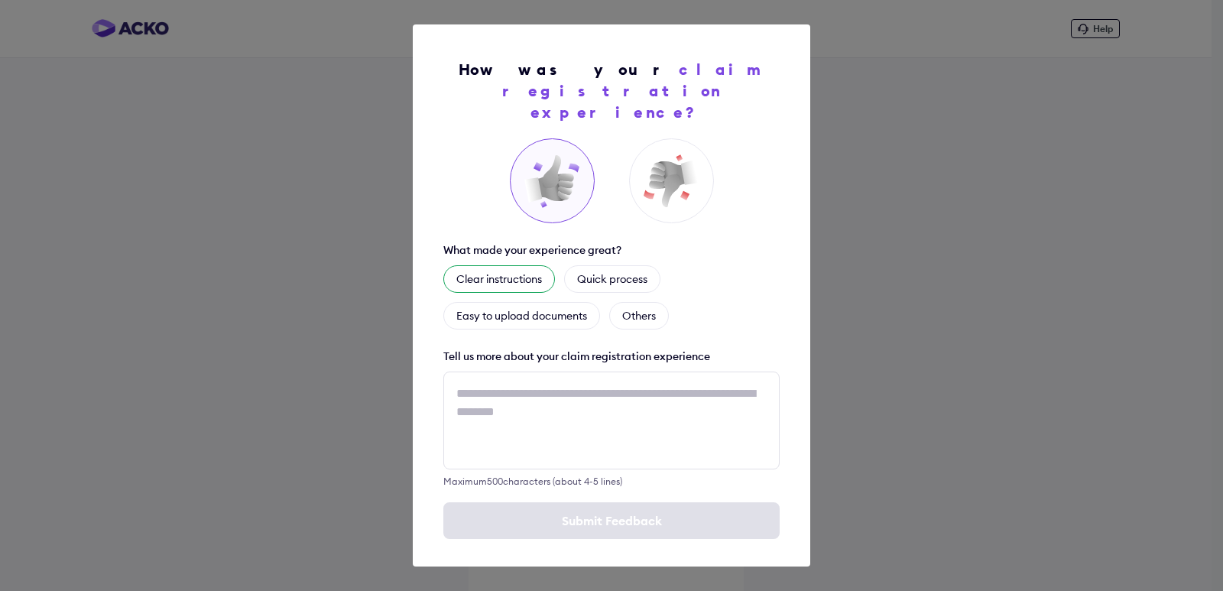
click at [515, 266] on div "Clear instructions" at bounding box center [499, 279] width 112 height 28
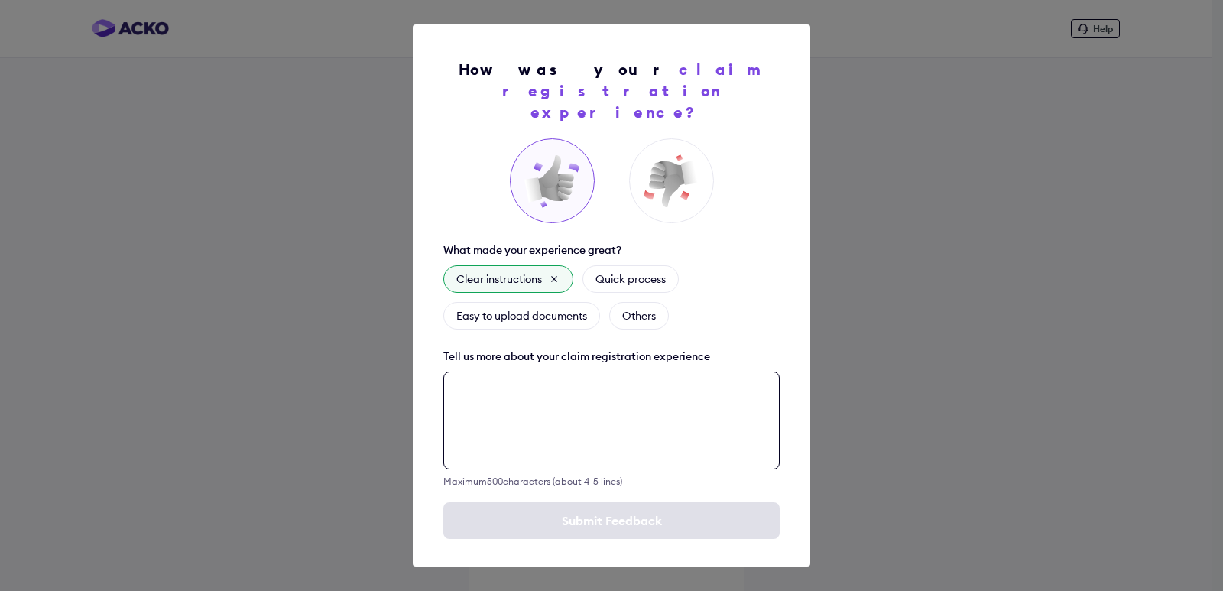
click at [533, 382] on textarea at bounding box center [611, 420] width 336 height 98
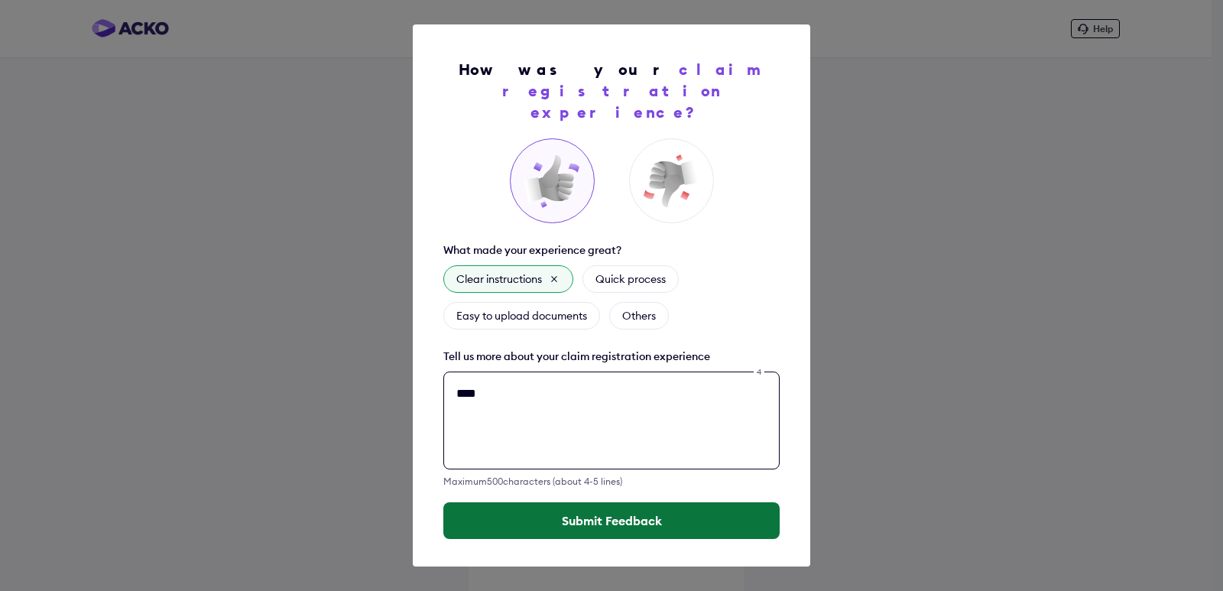
type textarea "****"
click at [579, 502] on button "Submit Feedback" at bounding box center [611, 520] width 336 height 37
